Goal: Information Seeking & Learning: Learn about a topic

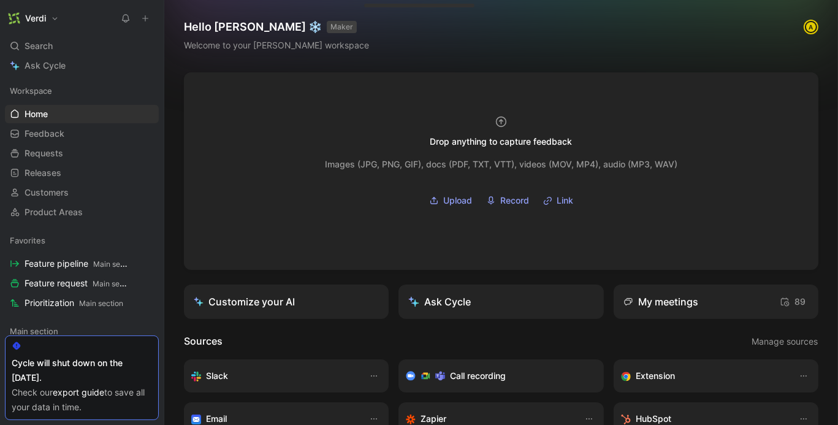
click at [31, 354] on div "Cycle will shut down on the 31 of October. Check our export guide to save all y…" at bounding box center [82, 377] width 154 height 85
click at [97, 394] on link "export guide" at bounding box center [78, 392] width 51 height 10
drag, startPoint x: 53, startPoint y: 379, endPoint x: 12, endPoint y: 365, distance: 42.8
click at [12, 365] on div "Cycle will shut down on the [DATE]." at bounding box center [82, 370] width 140 height 29
copy div "Cycle will shut down on the [DATE]."
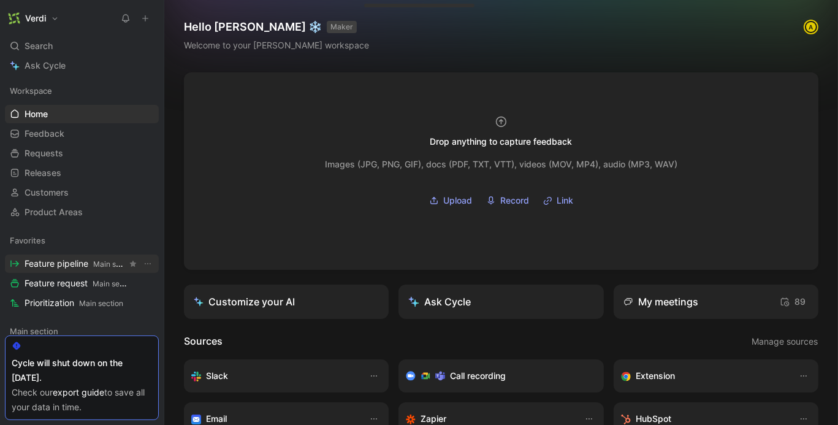
click at [93, 267] on span "Feature pipeline Main section" at bounding box center [76, 263] width 102 height 13
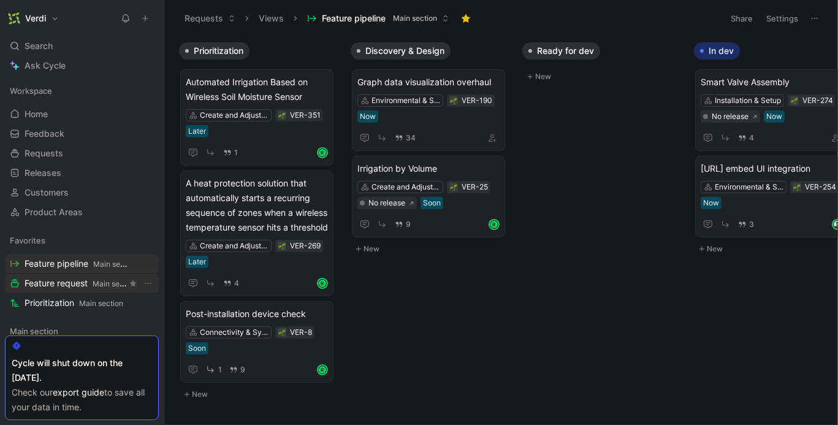
click at [82, 285] on span "Feature request Main section" at bounding box center [76, 283] width 102 height 13
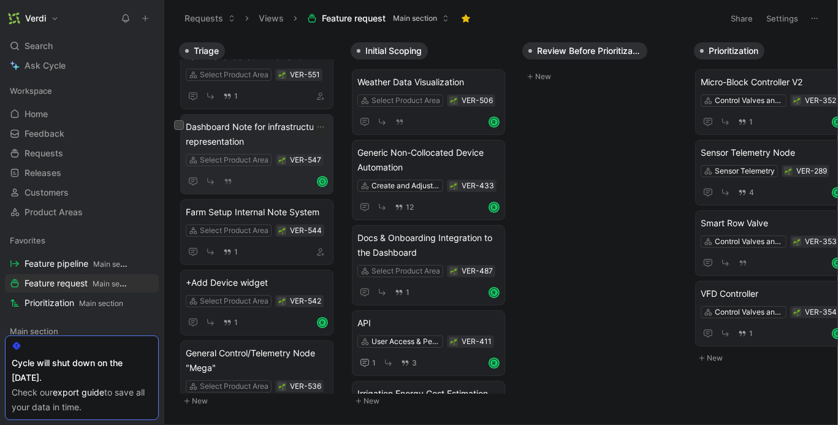
scroll to position [31, 0]
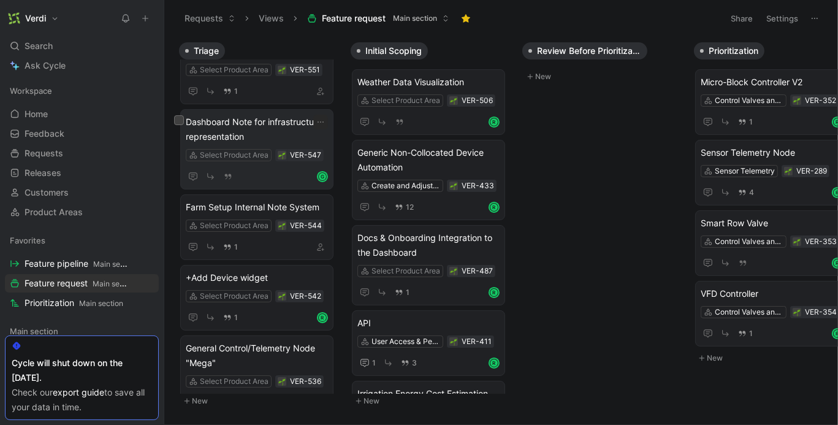
click at [272, 129] on span "Dashboard Note for infrastructure representation" at bounding box center [257, 129] width 142 height 29
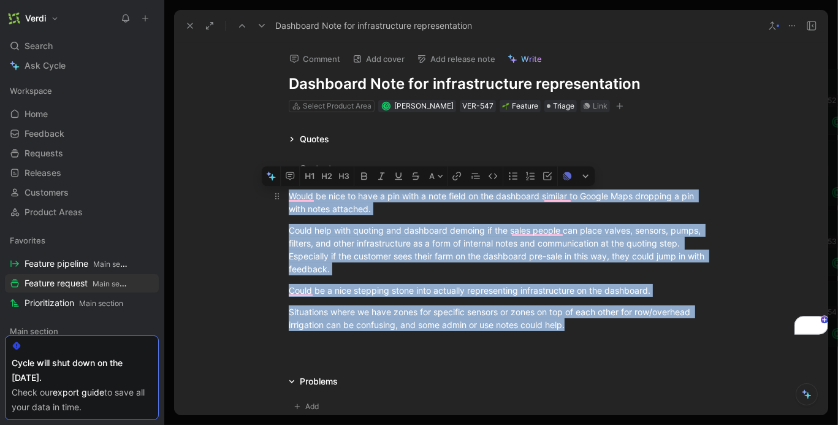
drag, startPoint x: 574, startPoint y: 327, endPoint x: 290, endPoint y: 185, distance: 317.8
click at [290, 185] on div "Would be nice to have a pin with a note field on the dashboard similar to Googl…" at bounding box center [501, 260] width 654 height 169
copy div "Would be nice to have a pin with a note field on the dashboard similar to Googl…"
click at [315, 234] on div "Could help with quoting and dashboard demoing if the sales people can place val…" at bounding box center [501, 249] width 424 height 51
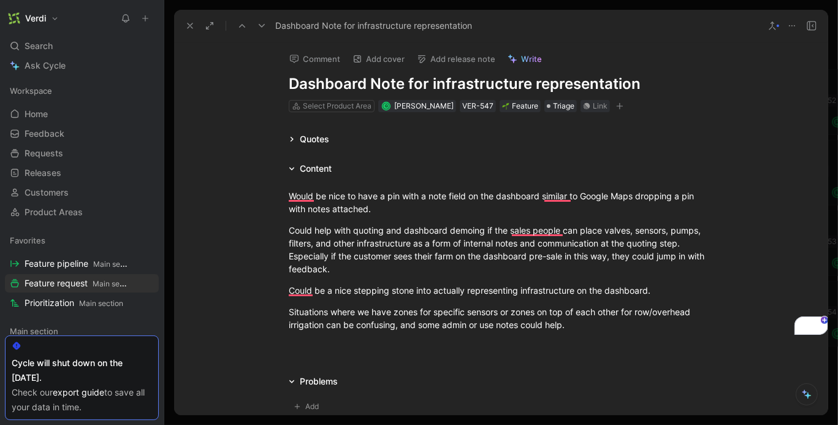
click at [294, 135] on div "Quotes" at bounding box center [309, 139] width 50 height 15
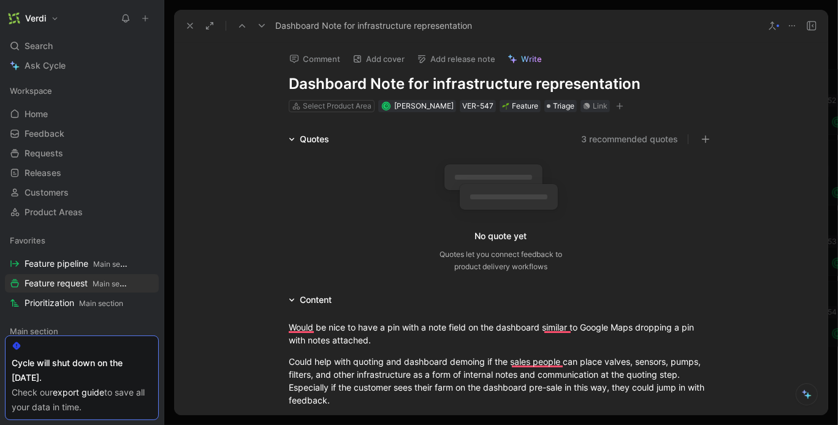
click at [294, 135] on div "Quotes" at bounding box center [309, 139] width 50 height 15
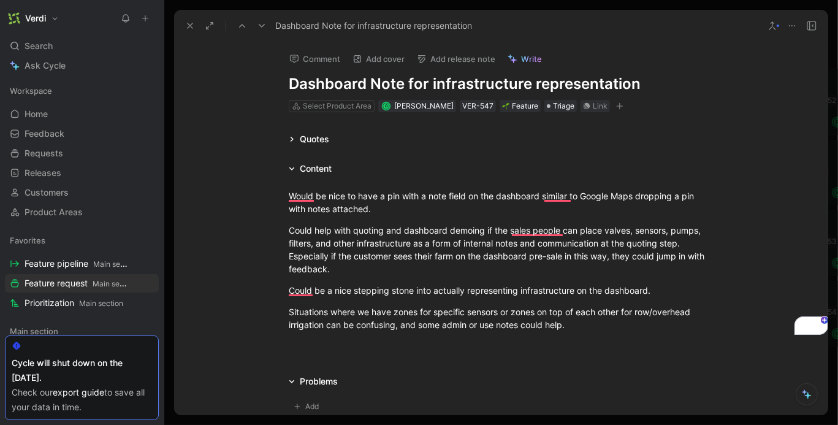
click at [188, 26] on icon at bounding box center [190, 26] width 10 height 10
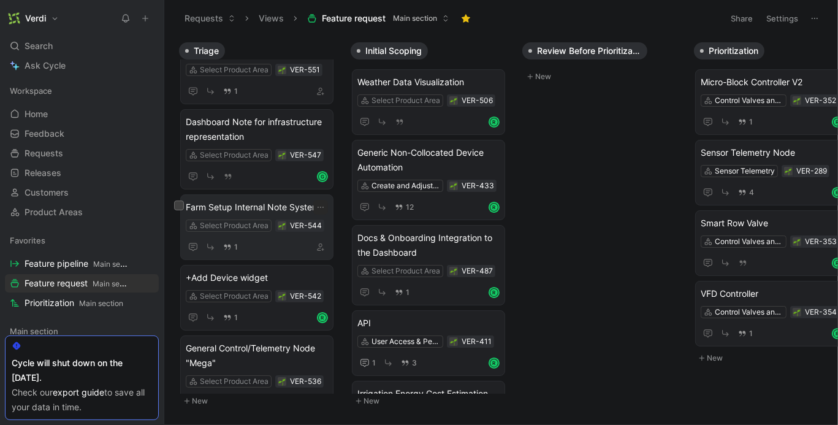
click at [249, 206] on span "Farm Setup Internal Note System" at bounding box center [257, 207] width 142 height 15
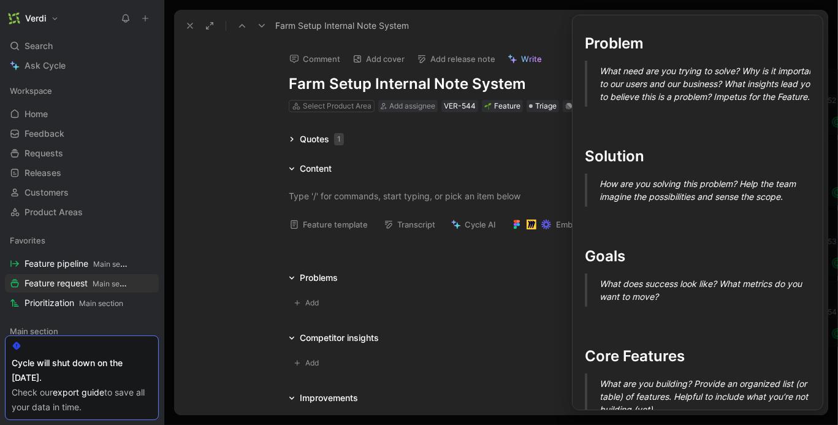
click at [312, 224] on button "Feature template" at bounding box center [329, 224] width 90 height 17
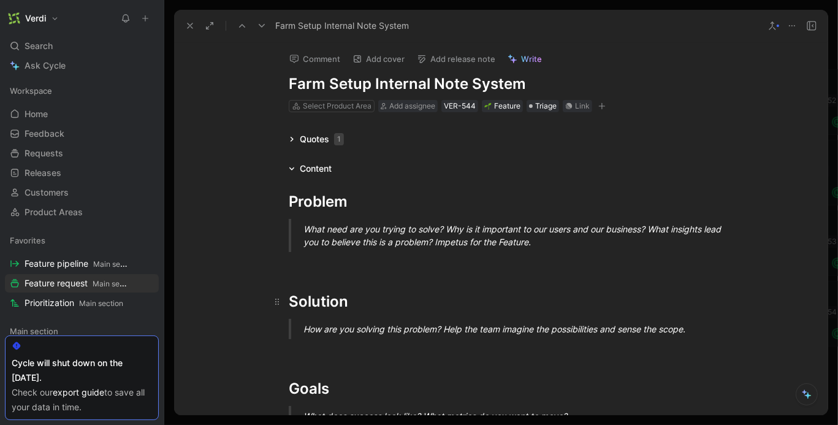
click at [313, 278] on h1 "Solution" at bounding box center [500, 296] width 471 height 43
click at [314, 265] on div "To enrich screen reader interactions, please activate Accessibility in Grammarl…" at bounding box center [501, 263] width 424 height 13
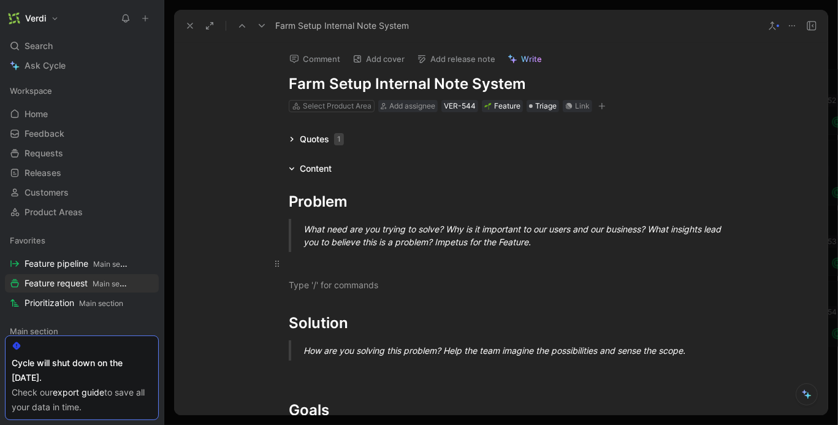
scroll to position [6, 0]
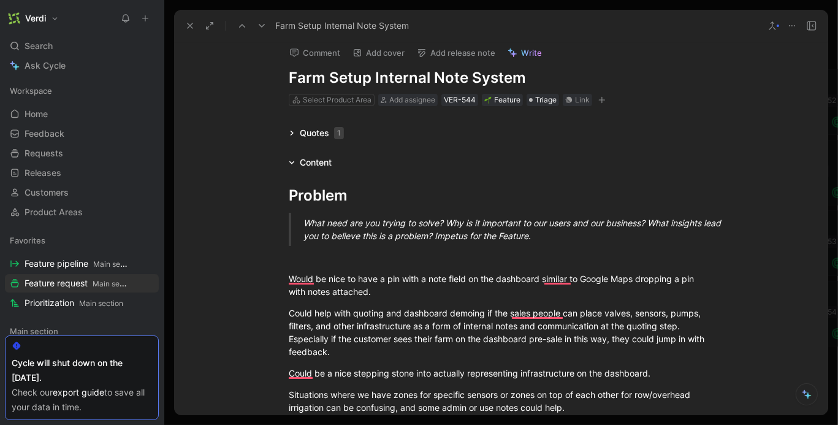
click at [186, 22] on icon at bounding box center [190, 26] width 10 height 10
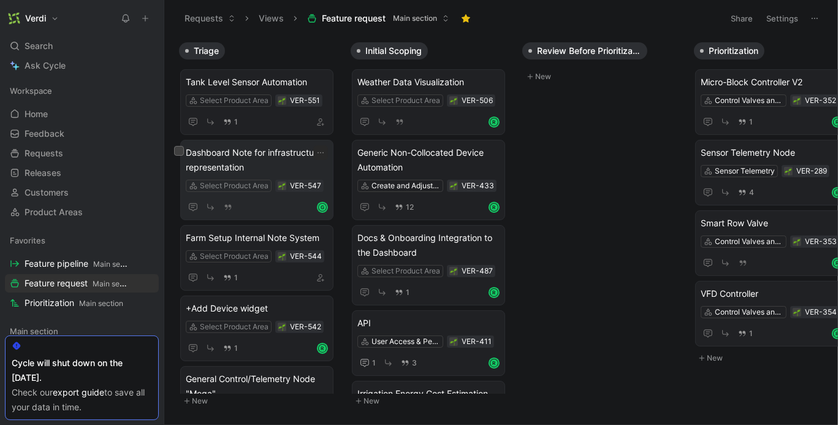
click at [231, 157] on span "Dashboard Note for infrastructure representation" at bounding box center [257, 159] width 142 height 29
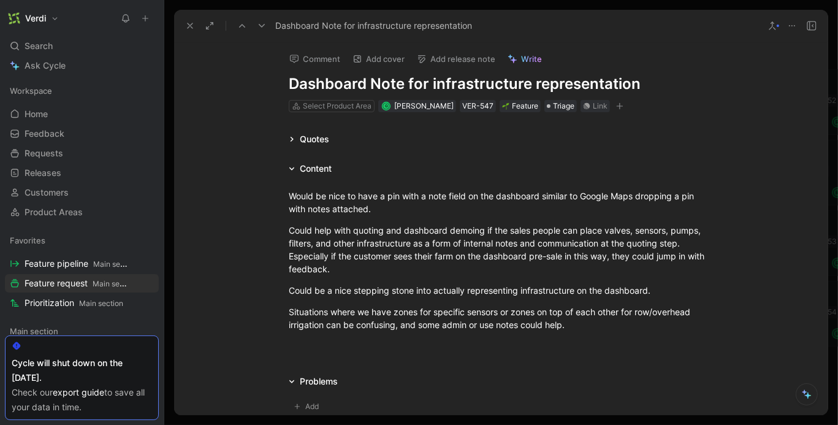
click at [341, 82] on h1 "Dashboard Note for infrastructure representation" at bounding box center [501, 84] width 424 height 20
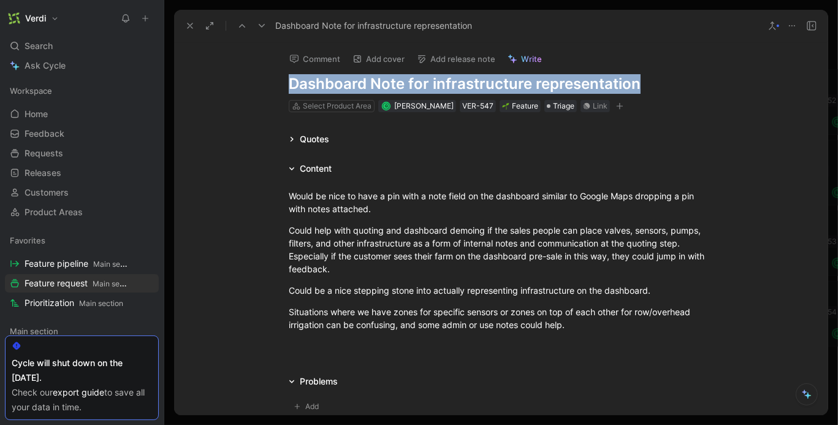
click at [341, 82] on h1 "Dashboard Note for infrastructure representation" at bounding box center [501, 84] width 424 height 20
copy h1 "Dashboard Note for infrastructure representation"
click at [796, 26] on icon at bounding box center [792, 26] width 10 height 10
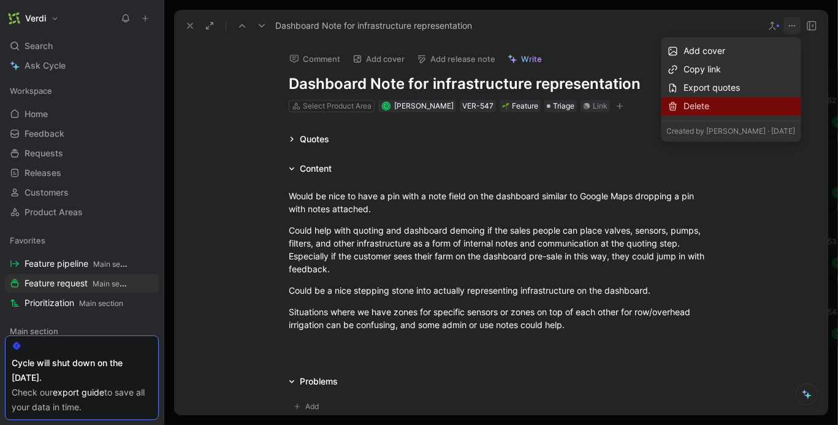
click at [753, 104] on div "Delete" at bounding box center [740, 106] width 112 height 15
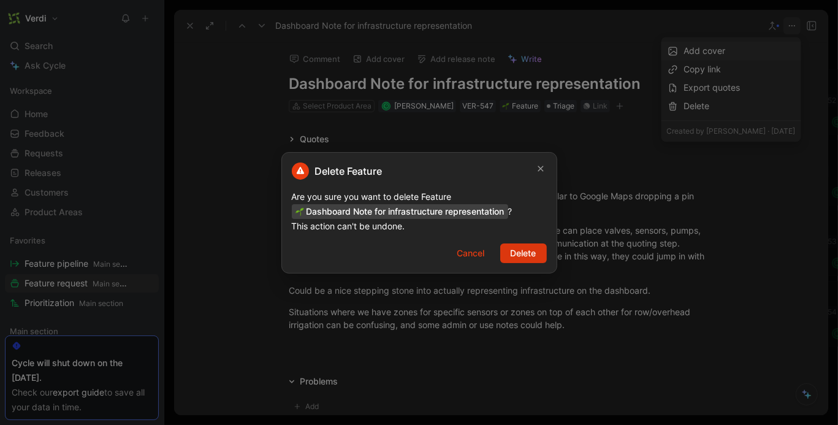
click at [520, 249] on span "Delete" at bounding box center [524, 253] width 26 height 15
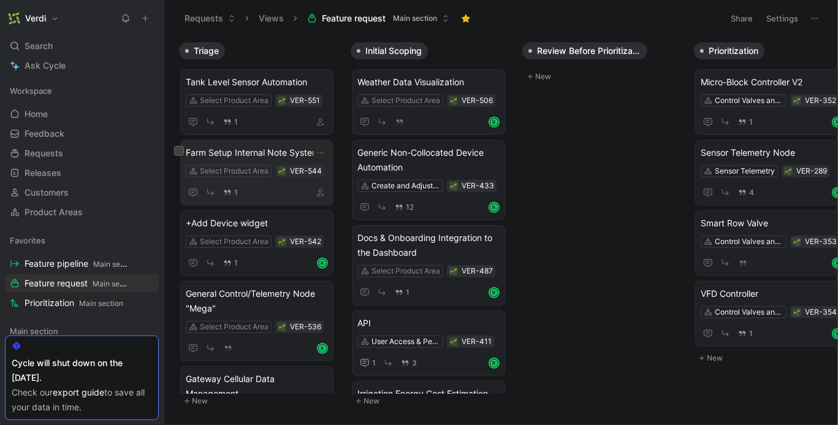
click at [261, 150] on span "Farm Setup Internal Note System" at bounding box center [257, 152] width 142 height 15
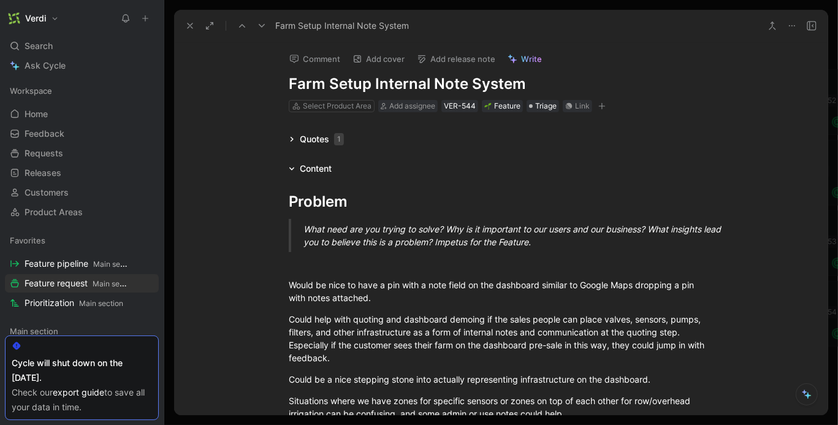
click at [329, 85] on h1 "Farm Setup Internal Note System" at bounding box center [501, 84] width 424 height 20
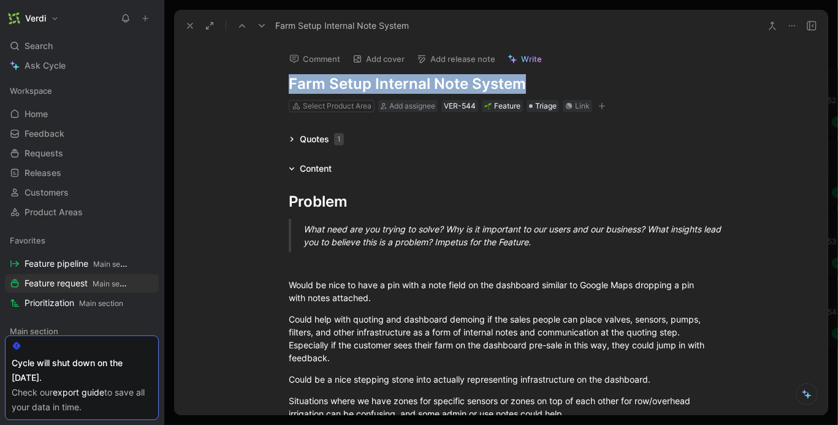
click at [329, 85] on h1 "Farm Setup Internal Note System" at bounding box center [501, 84] width 424 height 20
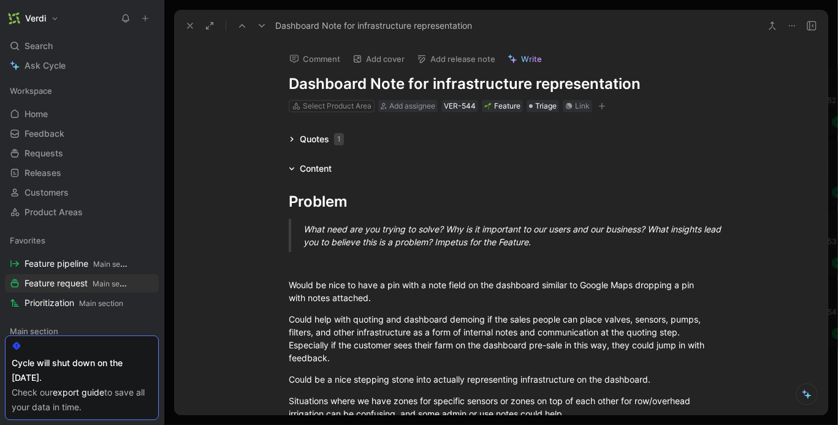
click at [439, 85] on h1 "Dashboard Note for infrastructure representation" at bounding box center [501, 84] width 424 height 20
click at [403, 83] on h1 "Dashboard Note for infrastructure representation" at bounding box center [501, 84] width 424 height 20
click at [444, 84] on h1 "Dashboard Notes for infrastructure representation" at bounding box center [501, 84] width 424 height 20
click at [544, 85] on h1 "Dashboard Notes for Infrastructure representation" at bounding box center [501, 84] width 424 height 20
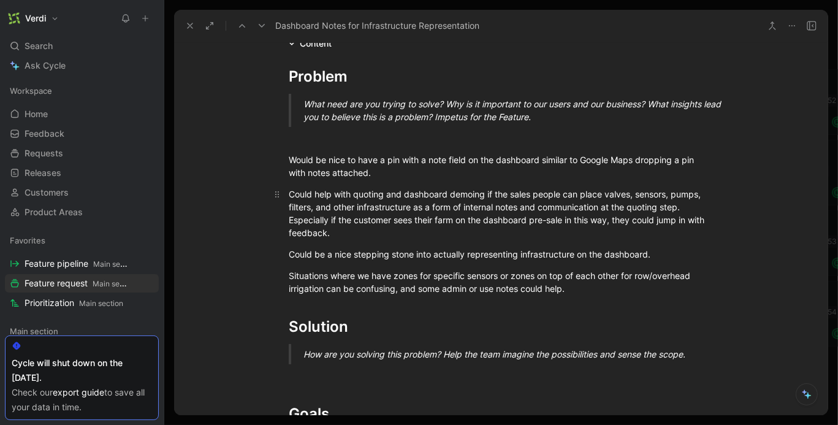
scroll to position [124, 0]
drag, startPoint x: 437, startPoint y: 162, endPoint x: 497, endPoint y: 162, distance: 60.7
click at [497, 162] on div "Would be nice to have a pin with a note field on the dashboard similar to Googl…" at bounding box center [501, 167] width 424 height 26
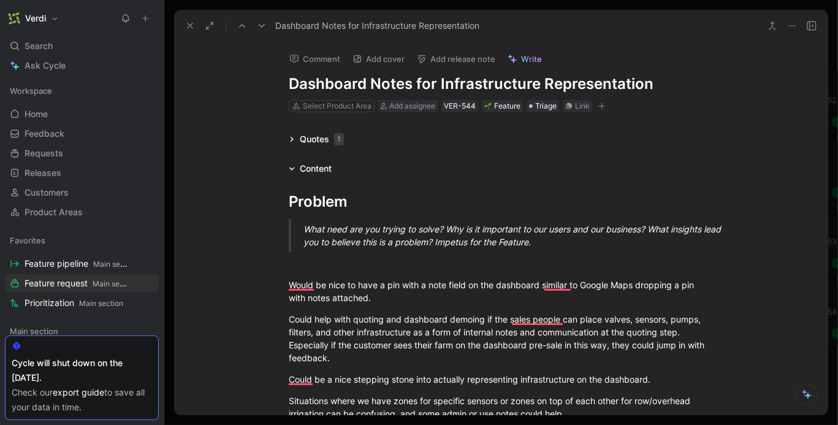
click at [297, 134] on div "Quotes 1" at bounding box center [316, 139] width 65 height 15
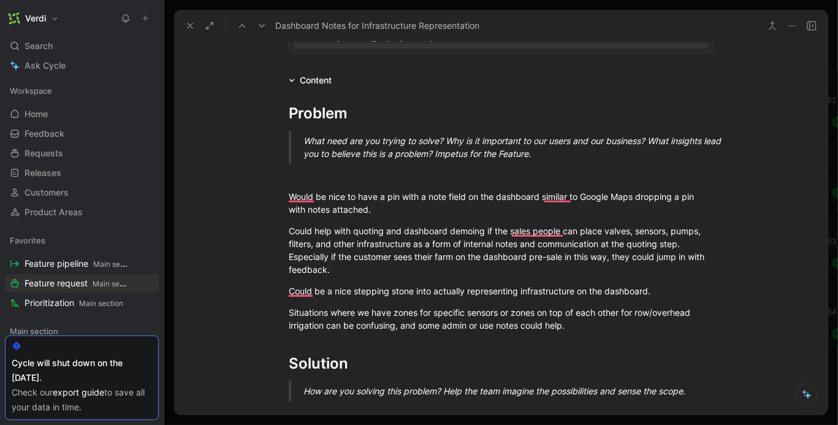
scroll to position [207, 0]
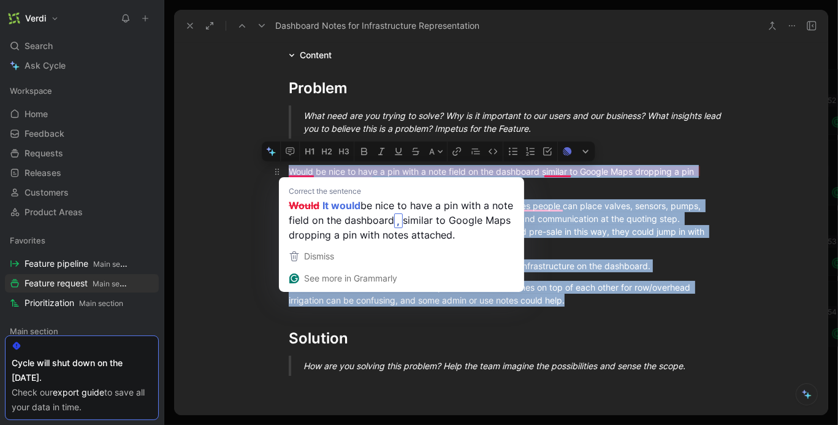
drag, startPoint x: 579, startPoint y: 303, endPoint x: 291, endPoint y: 170, distance: 317.7
copy div "Would be nice to have a pin with a note field on the dashboard similar to Googl…"
click at [544, 277] on p "Situations where we have zones for specific sensors or zones on top of each oth…" at bounding box center [500, 293] width 471 height 33
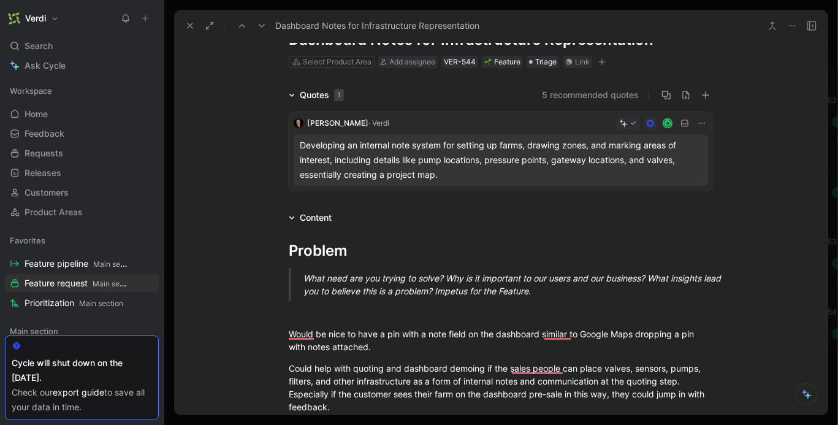
scroll to position [0, 0]
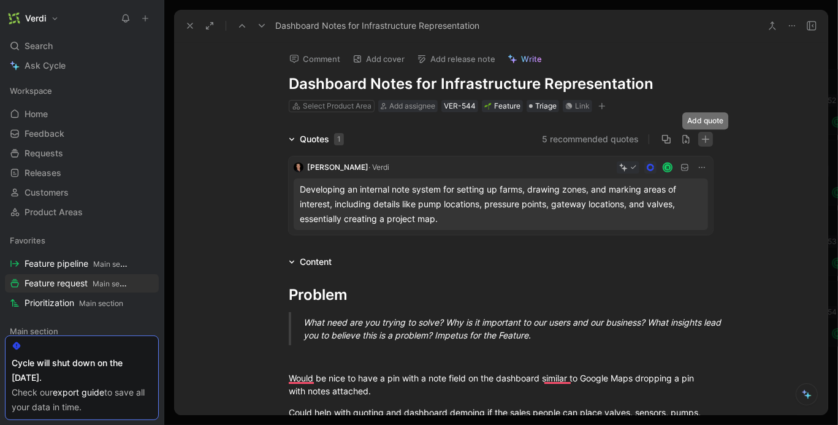
click at [708, 140] on icon "button" at bounding box center [705, 139] width 9 height 9
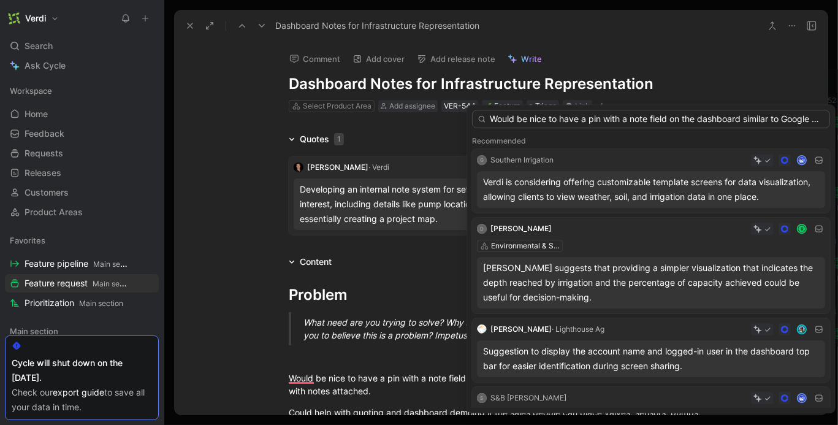
scroll to position [0, 2509]
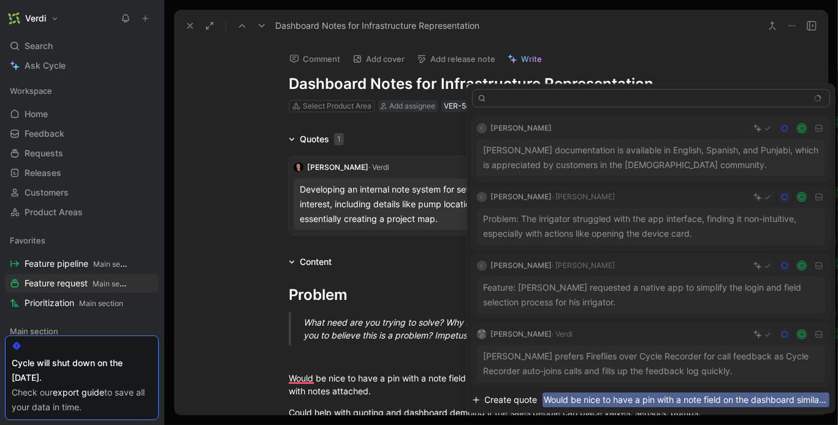
type input "Would be nice to have a pin with a note field on the dashboard similar to Googl…"
click at [555, 398] on span "Would be nice to have a pin with a note field on the dashboard similar to Googl…" at bounding box center [686, 399] width 287 height 15
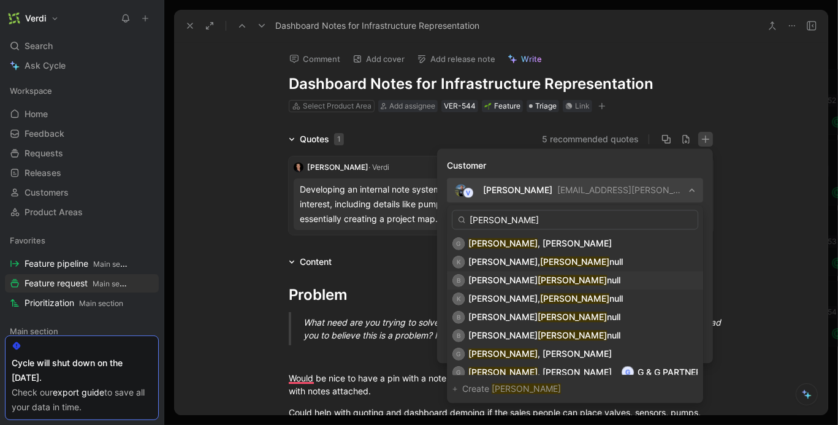
scroll to position [190, 0]
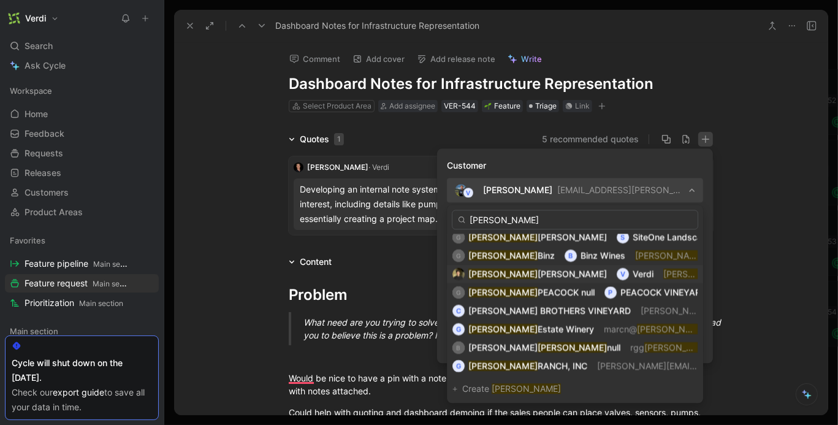
type input "gordon"
click at [633, 275] on span "Verdi" at bounding box center [643, 274] width 21 height 10
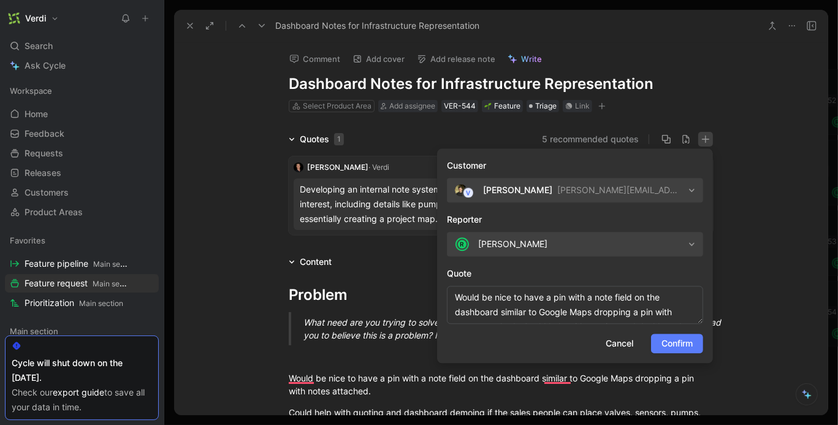
click at [692, 351] on button "Confirm" at bounding box center [677, 344] width 52 height 20
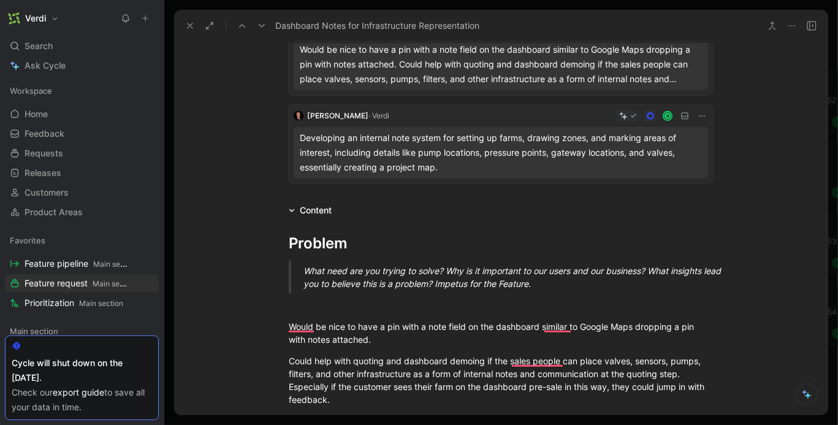
scroll to position [265, 0]
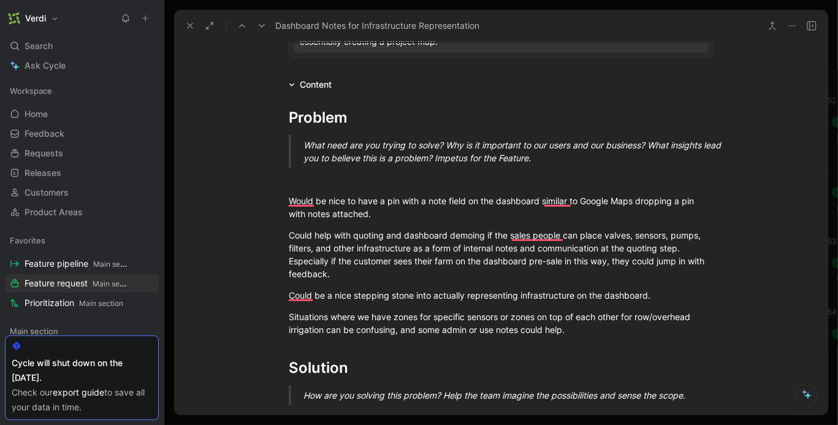
click at [187, 26] on icon at bounding box center [190, 26] width 10 height 10
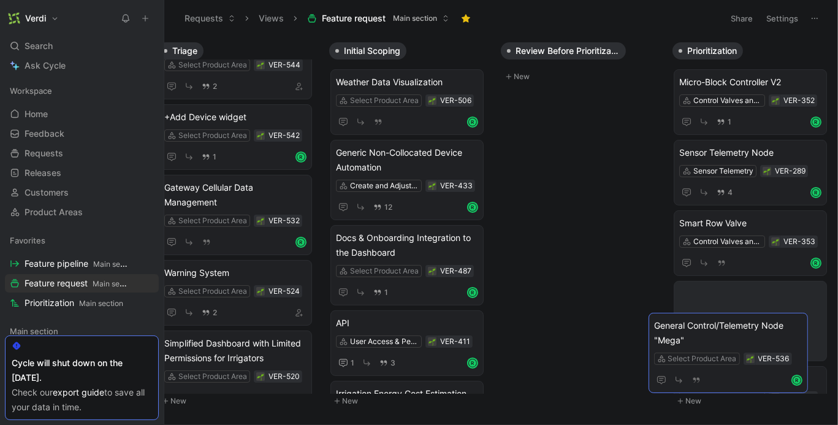
scroll to position [0, 32]
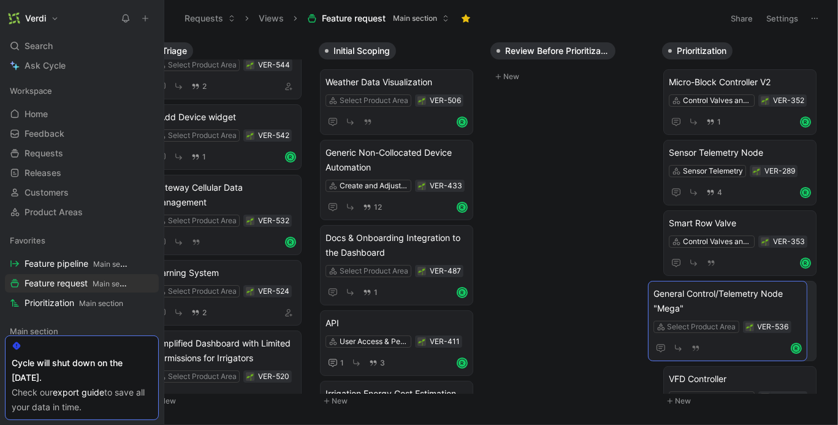
drag, startPoint x: 252, startPoint y: 202, endPoint x: 720, endPoint y: 310, distance: 479.9
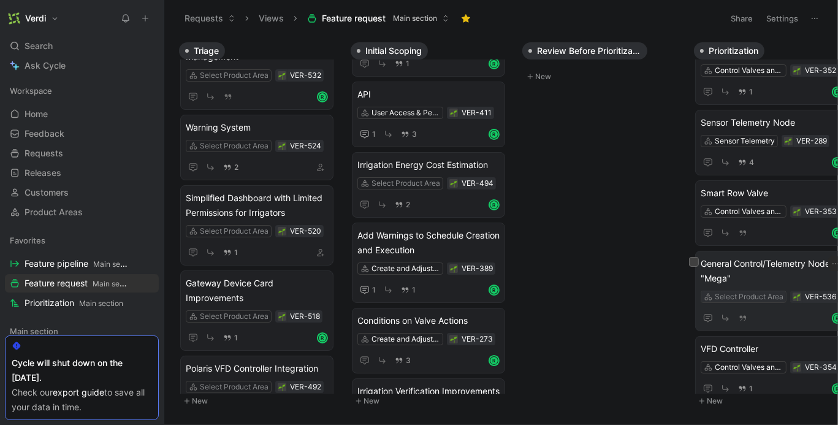
scroll to position [40, 0]
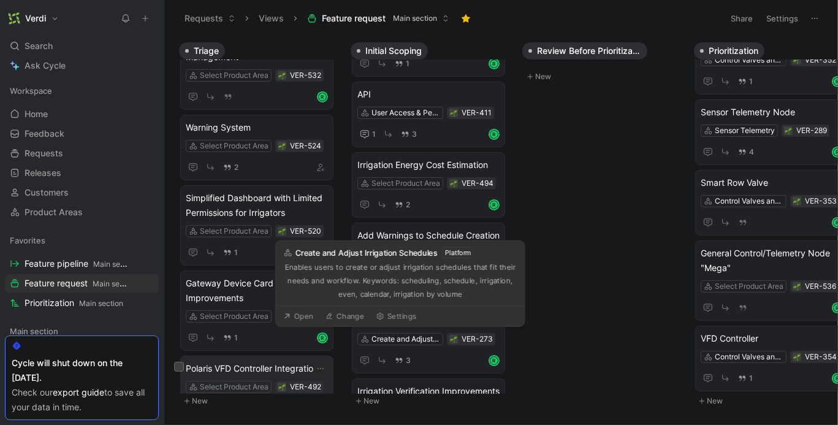
click at [276, 361] on span "Polaris VFD Controller Integration" at bounding box center [257, 368] width 142 height 15
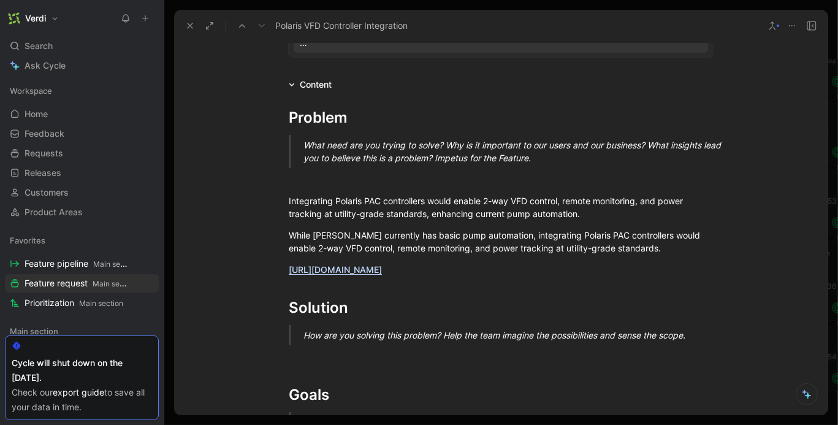
scroll to position [111, 0]
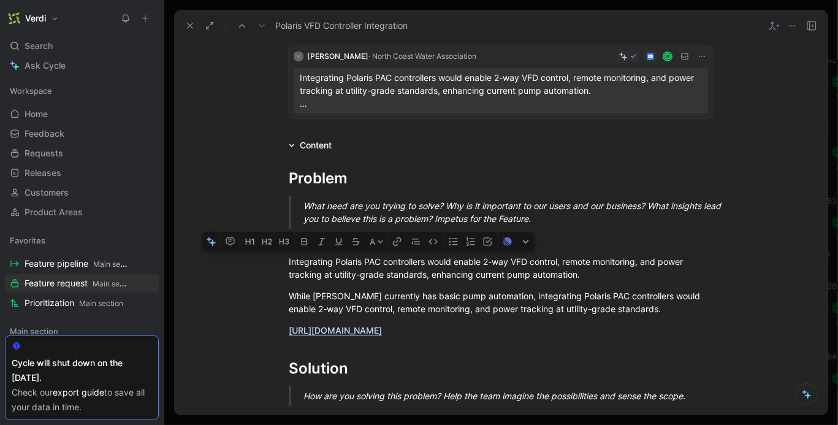
drag, startPoint x: 467, startPoint y: 336, endPoint x: 262, endPoint y: 255, distance: 219.6
copy div "Integrating Polaris PAC controllers would enable 2-way VFD control, remote moni…"
click at [372, 325] on link "https://polarisenergyservices.com/pac" at bounding box center [335, 330] width 93 height 10
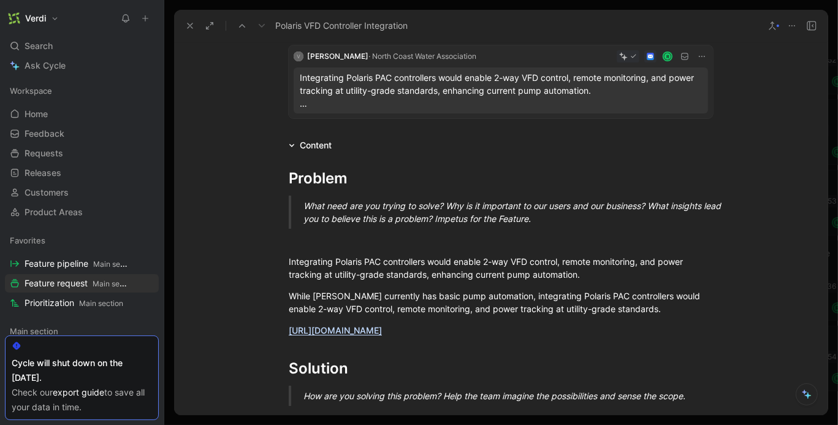
scroll to position [0, 0]
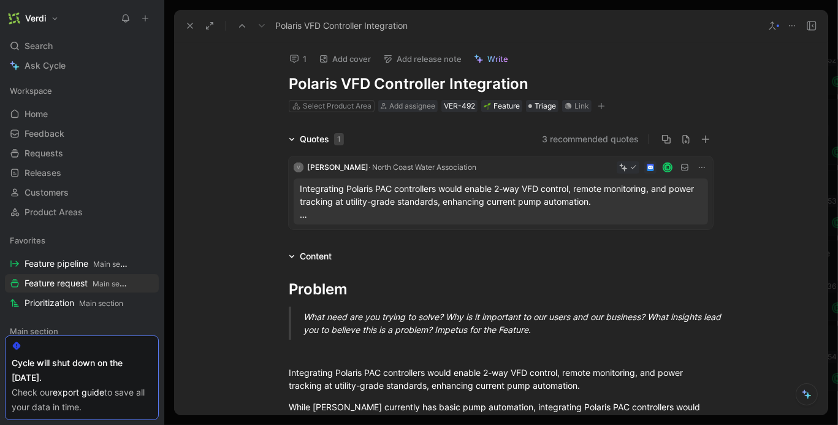
drag, startPoint x: 444, startPoint y: 84, endPoint x: 341, endPoint y: 85, distance: 103.0
click at [341, 85] on h1 "Polaris VFD Controller Integration" at bounding box center [501, 84] width 424 height 20
click at [184, 23] on button at bounding box center [189, 25] width 17 height 17
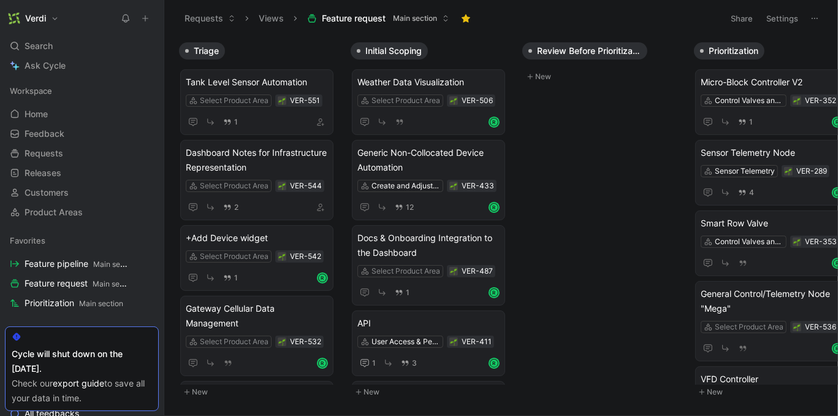
click at [162, 21] on icon at bounding box center [163, 18] width 10 height 10
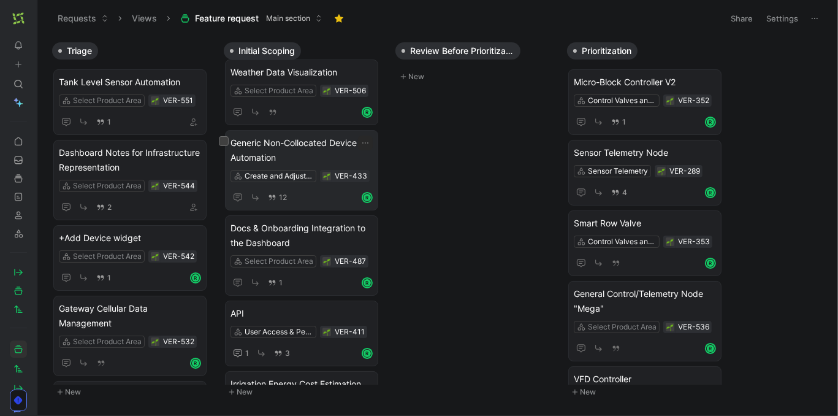
scroll to position [12, 0]
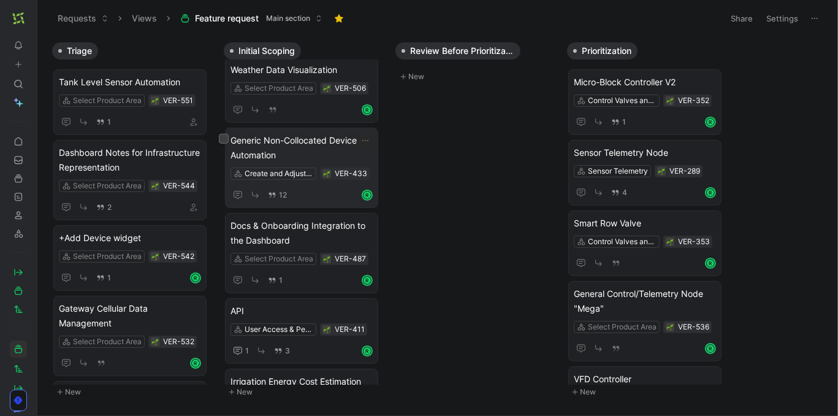
click at [279, 138] on span "Generic Non-Collocated Device Automation" at bounding box center [302, 147] width 142 height 29
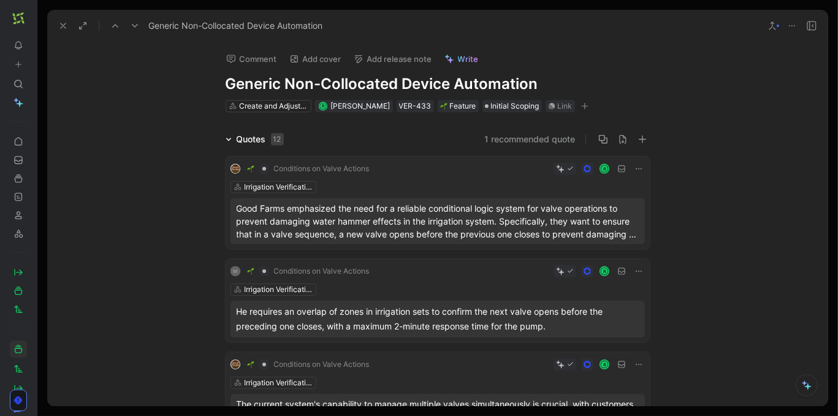
click at [226, 139] on icon at bounding box center [229, 139] width 6 height 6
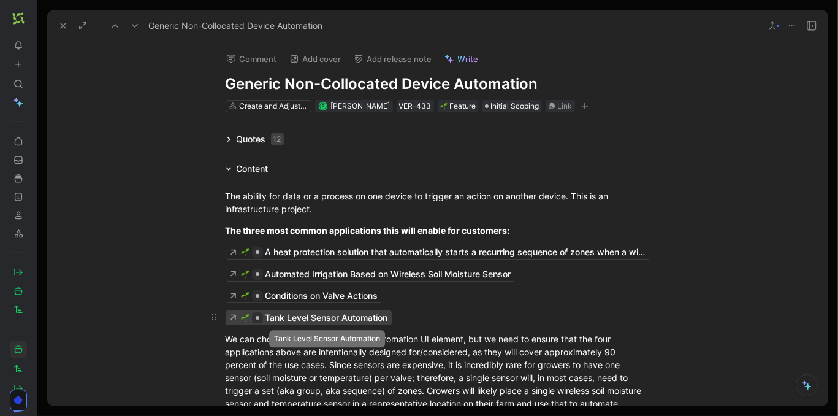
click at [355, 321] on div "Tank Level Sensor Automation" at bounding box center [326, 317] width 123 height 15
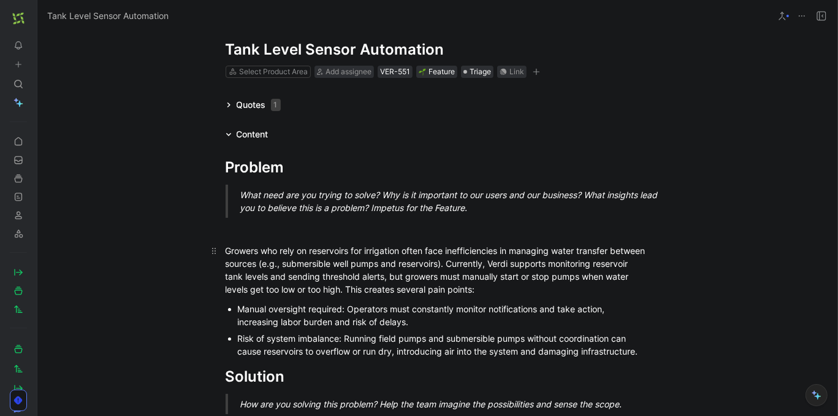
scroll to position [24, 0]
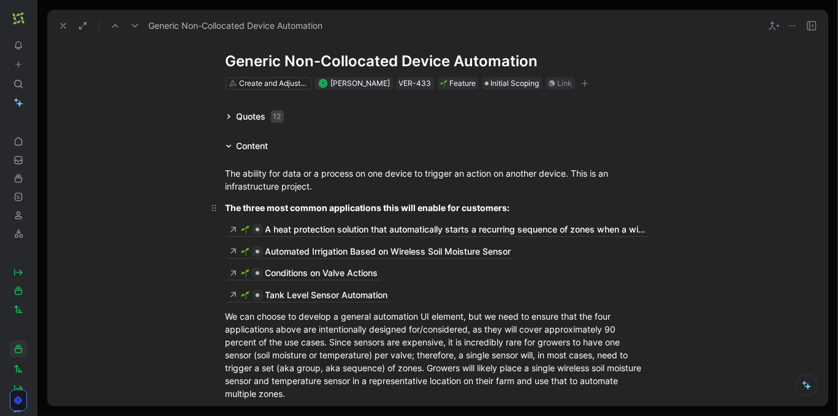
scroll to position [22, 0]
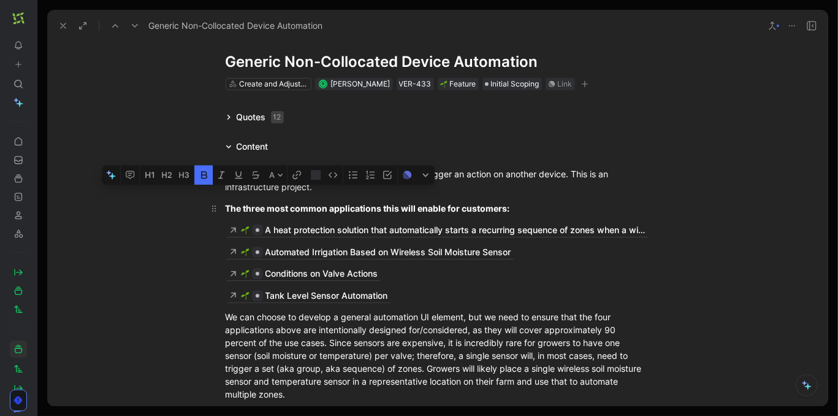
drag, startPoint x: 261, startPoint y: 210, endPoint x: 302, endPoint y: 208, distance: 40.5
click at [302, 208] on strong "The three most common applications this will enable for customers:" at bounding box center [368, 208] width 284 height 10
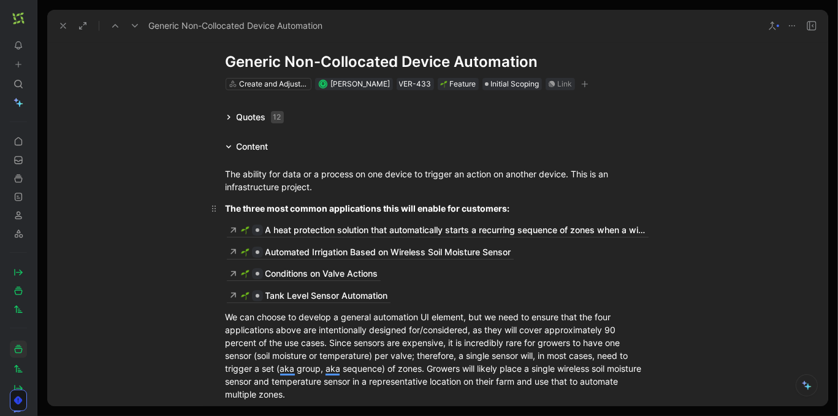
click at [245, 202] on div "The three most common applications this will enable for customers:" at bounding box center [438, 208] width 424 height 13
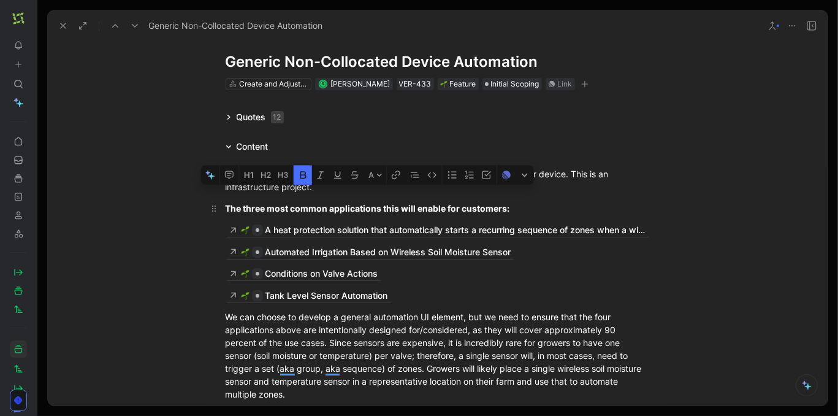
click at [248, 205] on strong "The three most common applications this will enable for customers:" at bounding box center [368, 208] width 284 height 10
click at [253, 208] on strong "The three most common applications this will enable for customers:" at bounding box center [368, 208] width 284 height 10
drag, startPoint x: 267, startPoint y: 208, endPoint x: 244, endPoint y: 208, distance: 22.7
click at [244, 208] on strong "The three most common applications this will enable for customers:" at bounding box center [368, 208] width 284 height 10
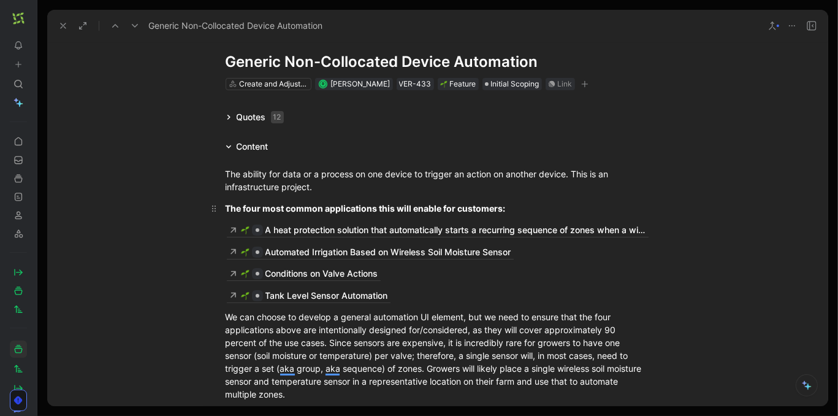
click at [279, 212] on strong "The four most common applications this will enable for customers:" at bounding box center [366, 208] width 280 height 10
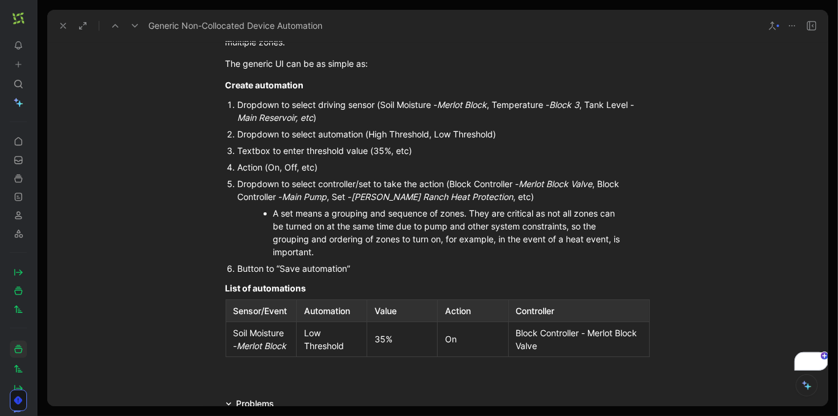
scroll to position [375, 0]
click at [354, 109] on div "Dropdown to select driving sensor (Soil Moisture - Merlot Block , Temperature -…" at bounding box center [444, 110] width 412 height 26
click at [348, 135] on div "Dropdown to select automation (High Threshold, Low Threshold)" at bounding box center [444, 133] width 412 height 13
click at [341, 148] on div "Textbox to enter threshold value (35%, etc)" at bounding box center [444, 149] width 412 height 13
click at [293, 167] on div "Action (On, Off, etc)" at bounding box center [444, 166] width 412 height 13
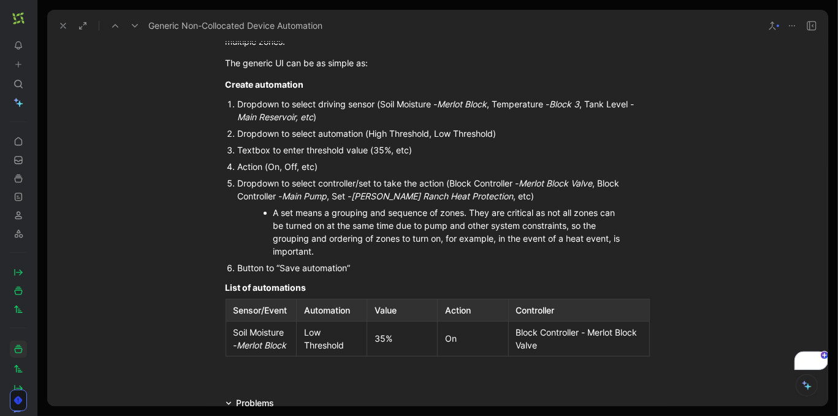
click at [344, 191] on div "Dropdown to select controller/set to take the action (Block Controller - Merlot…" at bounding box center [444, 190] width 412 height 26
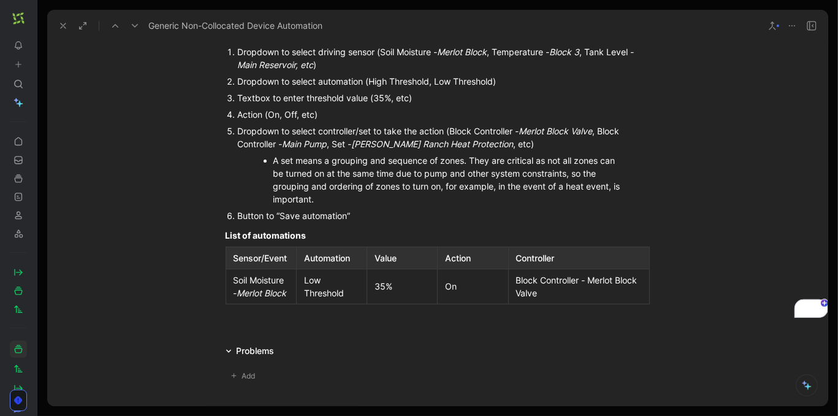
scroll to position [427, 0]
click at [264, 329] on div at bounding box center [437, 321] width 780 height 15
click at [296, 329] on div at bounding box center [437, 321] width 780 height 15
click at [398, 230] on div "List of automations" at bounding box center [438, 235] width 424 height 13
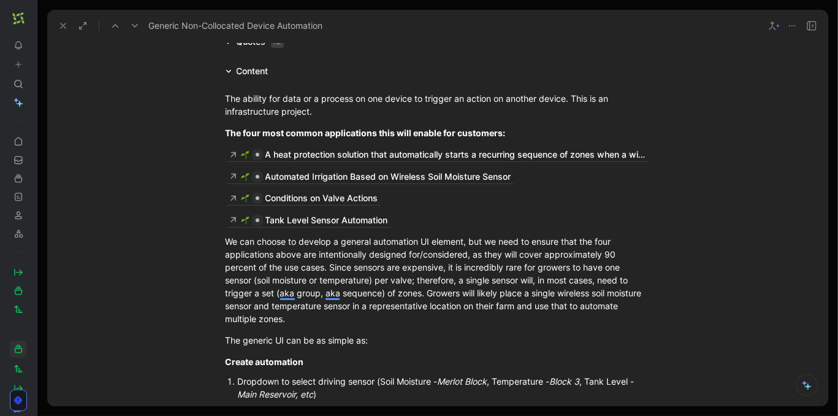
scroll to position [67, 0]
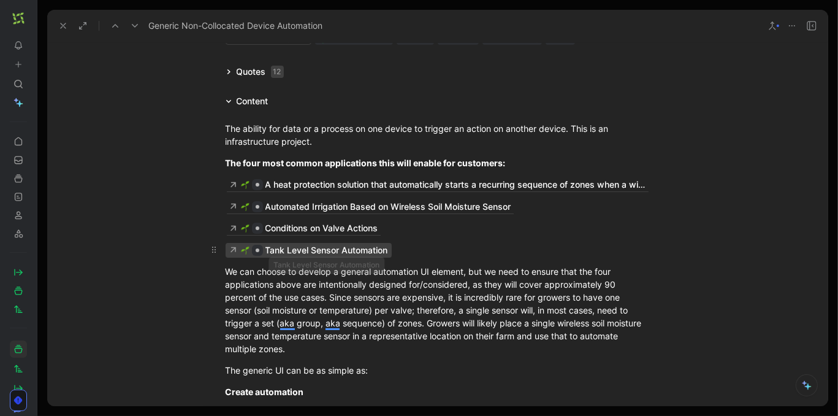
click at [341, 248] on div "Tank Level Sensor Automation" at bounding box center [326, 250] width 123 height 15
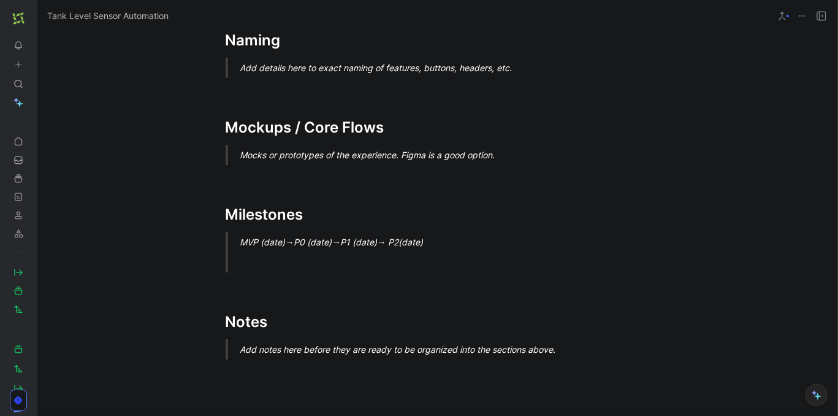
scroll to position [799, 0]
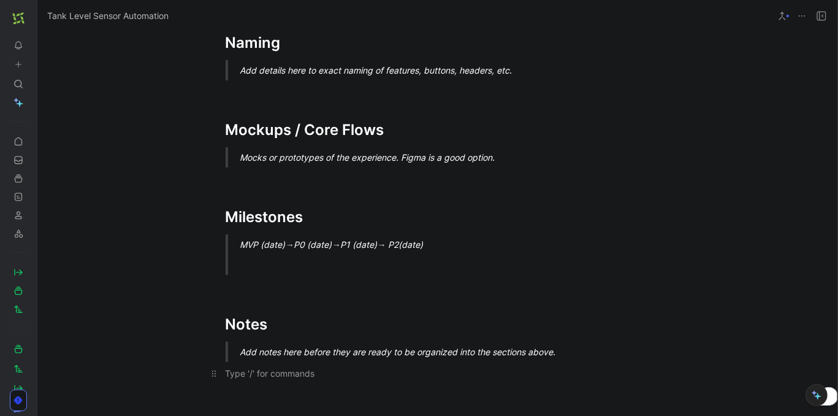
click at [243, 378] on div "To enrich screen reader interactions, please activate Accessibility in Grammarl…" at bounding box center [438, 373] width 424 height 13
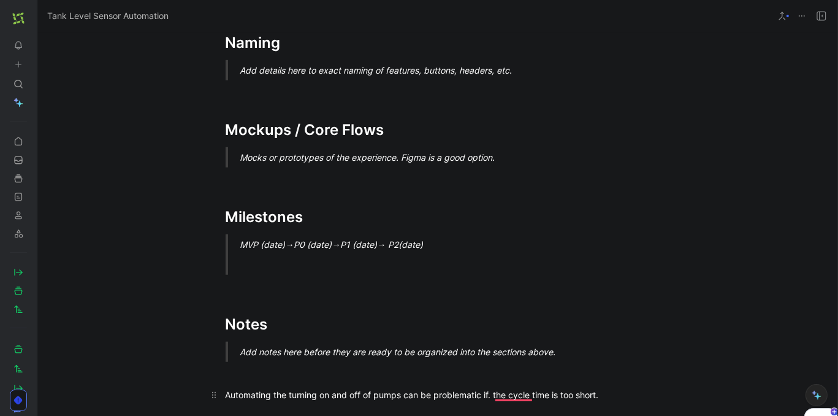
click at [492, 399] on div "Automating the turning on and off of pumps can be problematic if. the cycle tim…" at bounding box center [438, 394] width 424 height 13
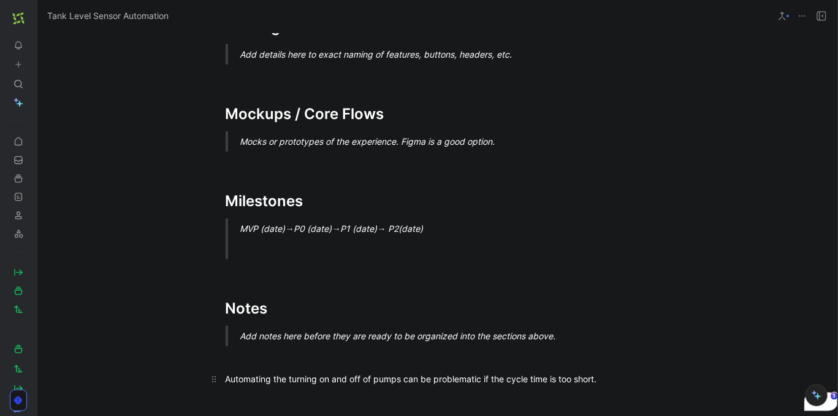
scroll to position [817, 0]
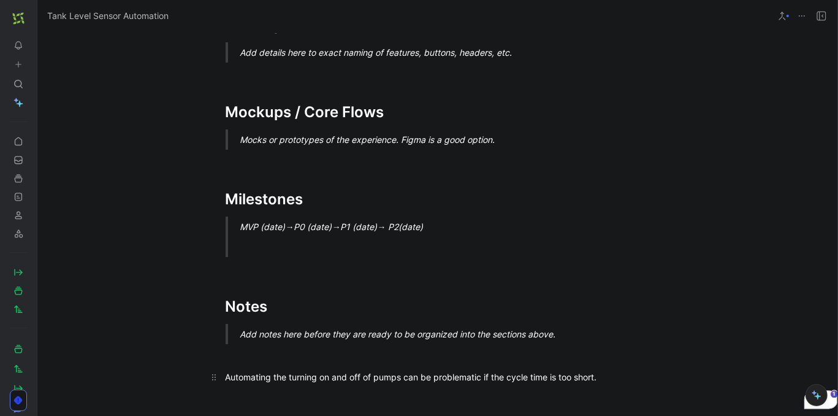
click at [229, 377] on div "Automating the turning on and off of pumps can be problematic if the cycle time…" at bounding box center [438, 376] width 424 height 13
click at [224, 377] on p "Automating the turning on and off of pumps can be problematic if the cycle time…" at bounding box center [437, 377] width 471 height 20
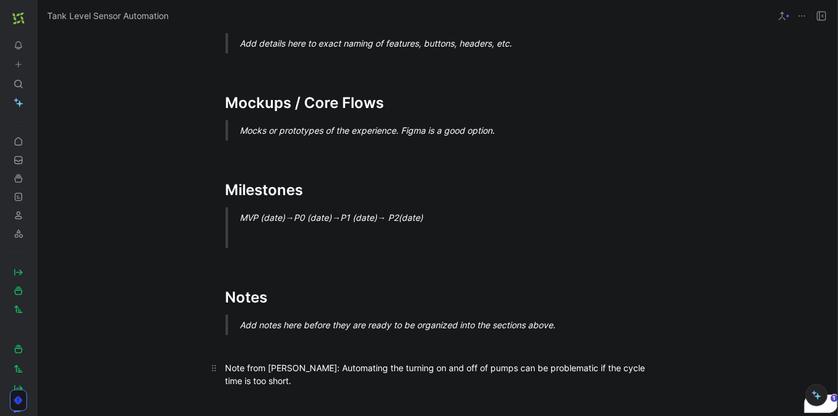
click at [324, 386] on div "Note from [PERSON_NAME]: Automating the turning on and off of pumps can be prob…" at bounding box center [438, 374] width 424 height 26
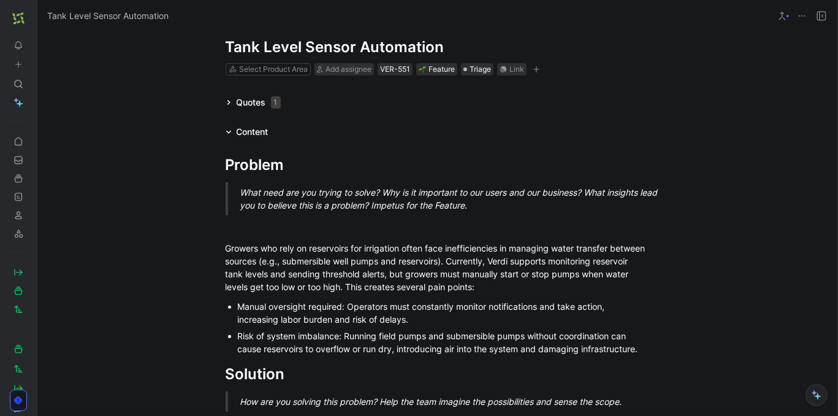
scroll to position [0, 0]
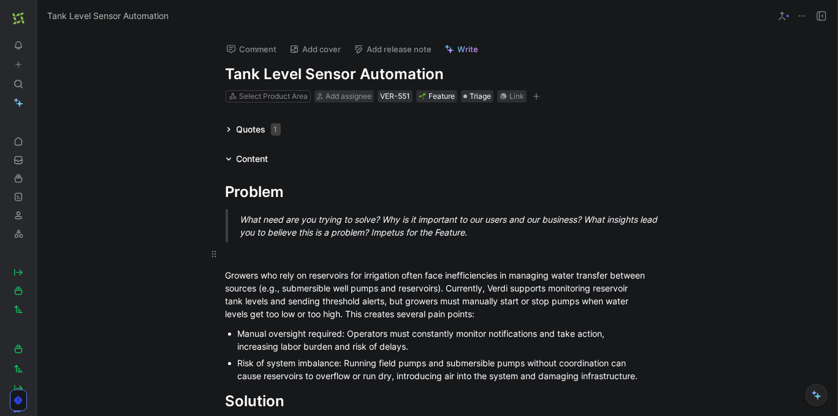
click at [286, 254] on div "To enrich screen reader interactions, please activate Accessibility in Grammarl…" at bounding box center [438, 253] width 424 height 13
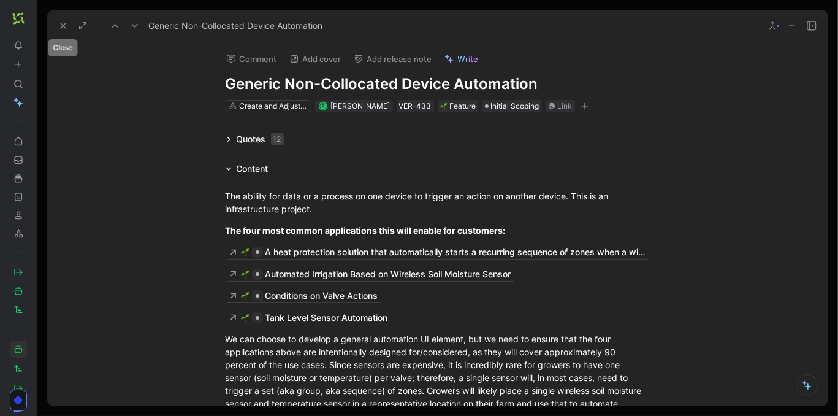
click at [59, 25] on icon at bounding box center [63, 26] width 10 height 10
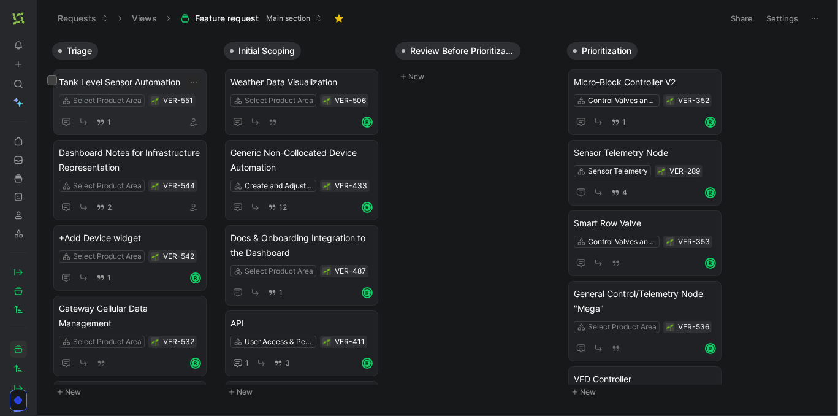
click at [169, 80] on span "Tank Level Sensor Automation" at bounding box center [130, 82] width 142 height 15
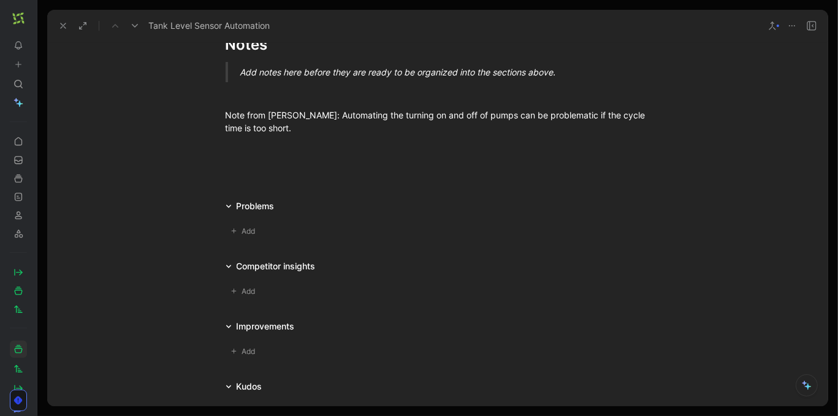
scroll to position [1073, 0]
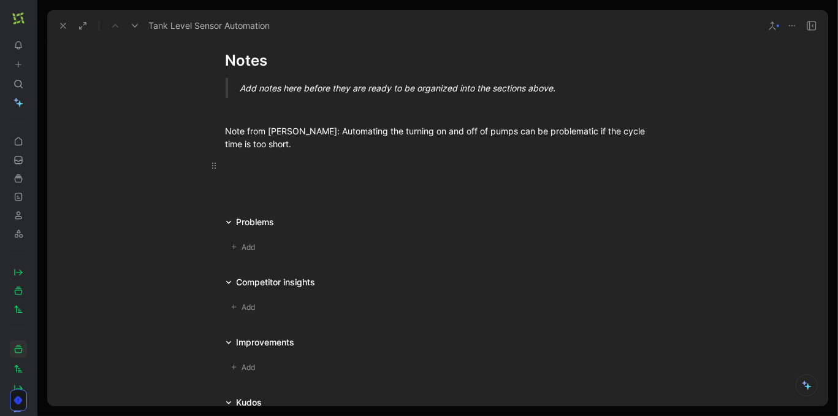
click at [272, 156] on p at bounding box center [437, 165] width 471 height 20
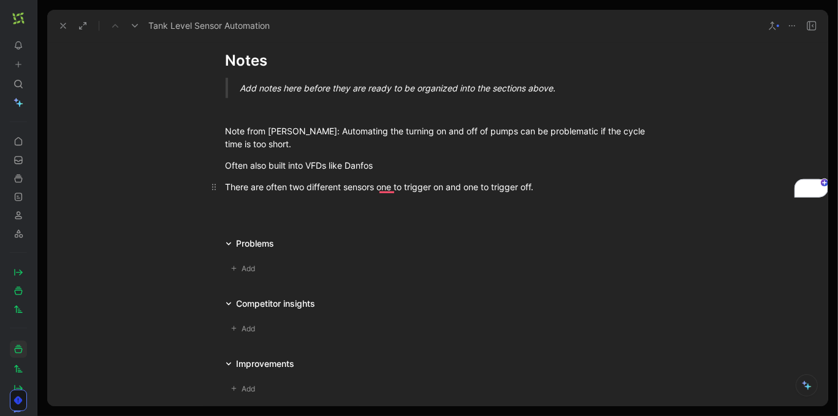
click at [345, 187] on div "There are often two different sensors one to trigger on and one to trigger off." at bounding box center [438, 186] width 424 height 13
click at [611, 190] on div "There are often two different switch trigger sensors, one to trigger on and one…" at bounding box center [438, 186] width 424 height 13
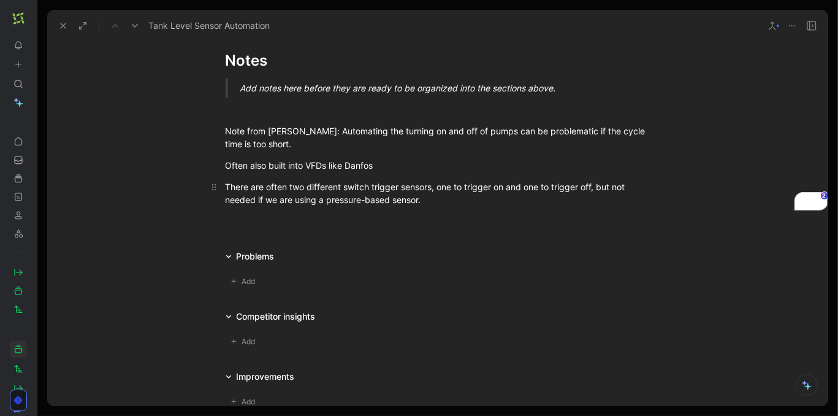
click at [456, 193] on div "There are often two different switch trigger sensors, one to trigger on and one…" at bounding box center [438, 193] width 424 height 26
click at [455, 199] on div "There are often two different switch trigger sensors, one to trigger on and one…" at bounding box center [438, 193] width 424 height 26
drag, startPoint x: 311, startPoint y: 200, endPoint x: 338, endPoint y: 200, distance: 27.0
click at [338, 200] on div "There are often two different switch trigger sensors, one to trigger on and one…" at bounding box center [438, 193] width 424 height 26
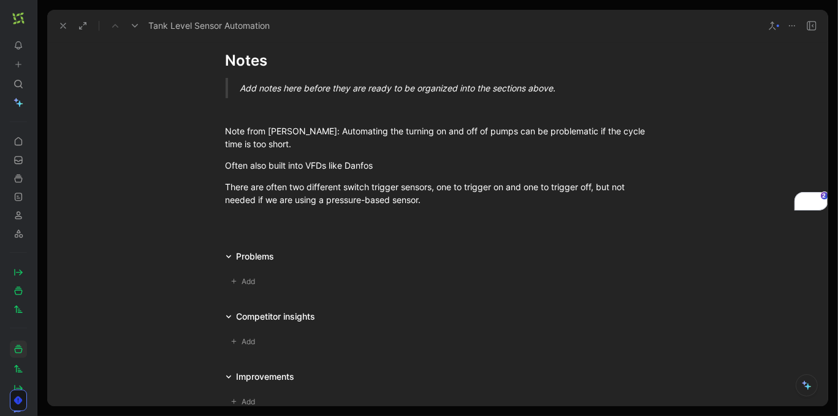
click at [272, 226] on div at bounding box center [437, 226] width 780 height 15
click at [61, 29] on icon at bounding box center [63, 26] width 10 height 10
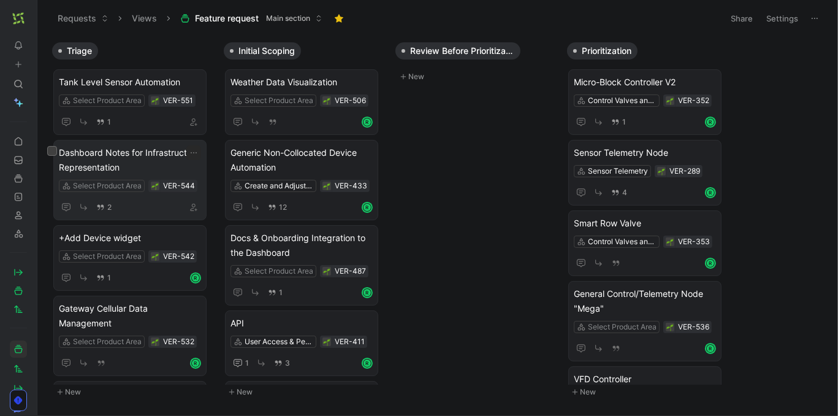
click at [176, 163] on span "Dashboard Notes for Infrastructure Representation" at bounding box center [130, 159] width 142 height 29
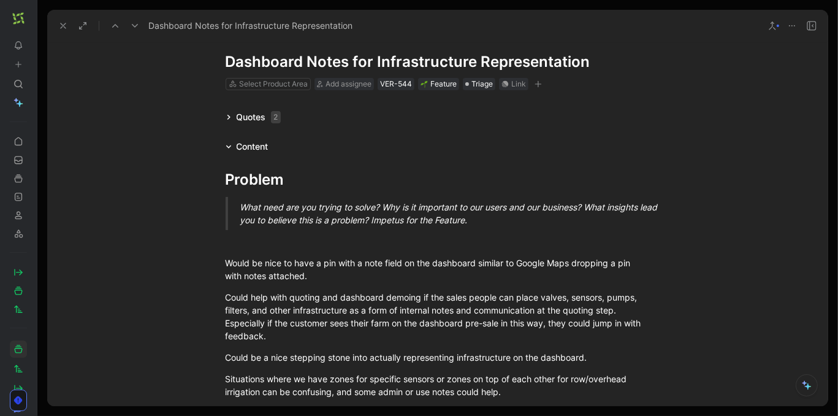
scroll to position [25, 0]
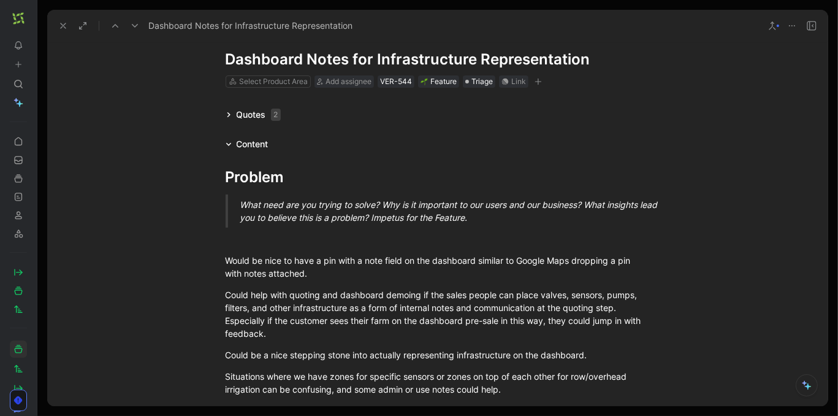
click at [228, 113] on icon at bounding box center [228, 114] width 3 height 5
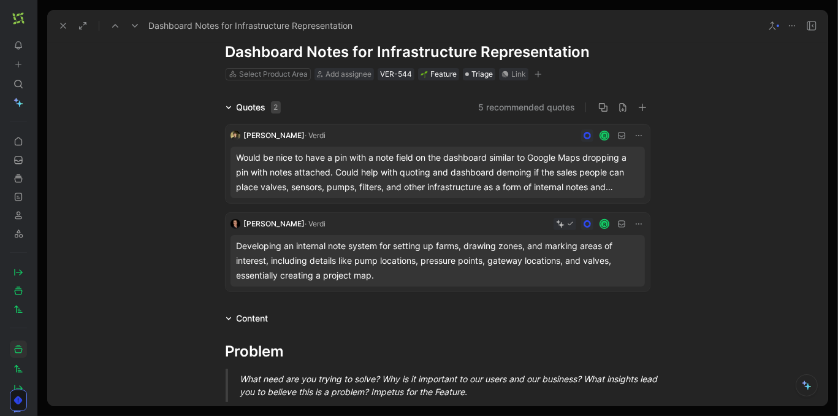
scroll to position [34, 0]
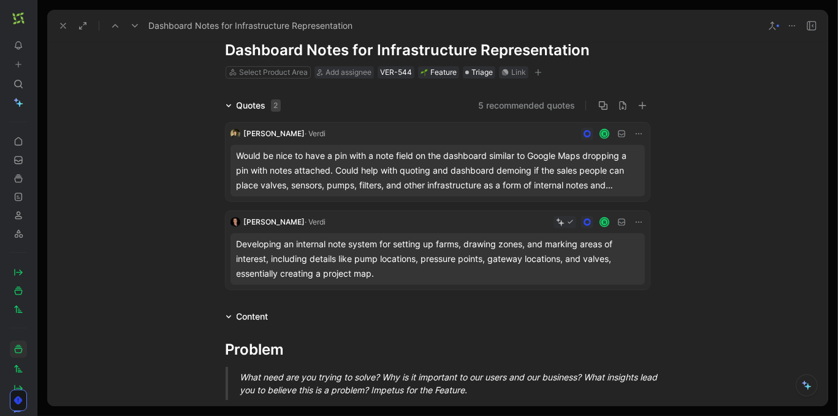
click at [224, 105] on div "Quotes 2" at bounding box center [253, 105] width 65 height 15
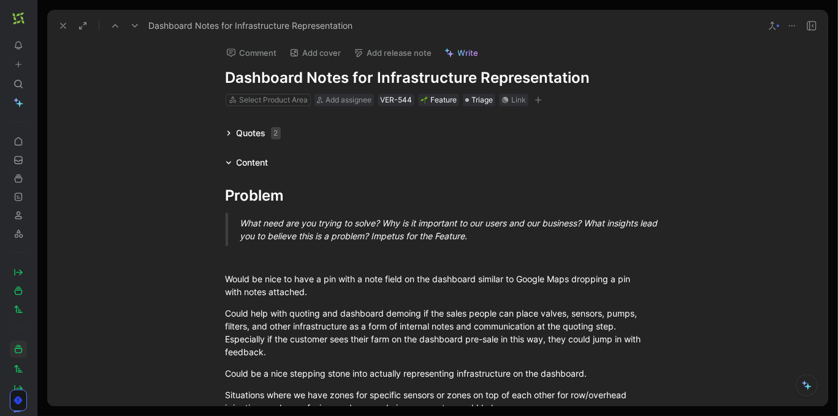
scroll to position [3, 0]
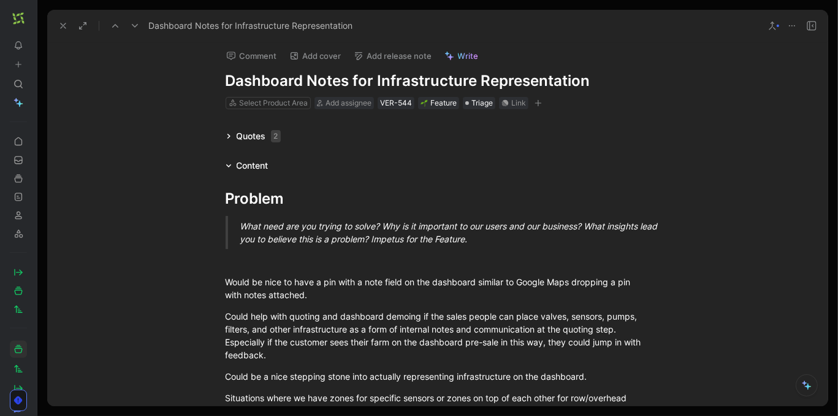
click at [587, 77] on h1 "Dashboard Notes for Infrastructure Representation" at bounding box center [438, 81] width 424 height 20
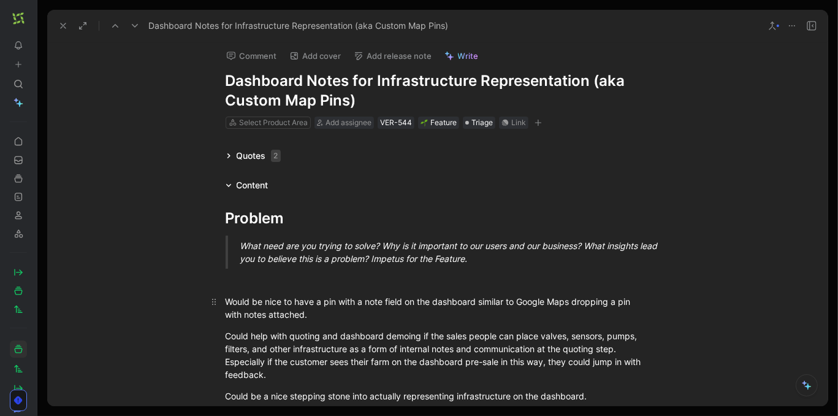
click at [470, 302] on div "Would be nice to have a pin with a note field on the dashboard similar to Googl…" at bounding box center [438, 308] width 424 height 26
drag, startPoint x: 63, startPoint y: 24, endPoint x: 82, endPoint y: 60, distance: 40.9
click at [82, 60] on div "Dashboard Notes for Infrastructure Representation (aka Custom Map Pins) Comment…" at bounding box center [437, 208] width 780 height 396
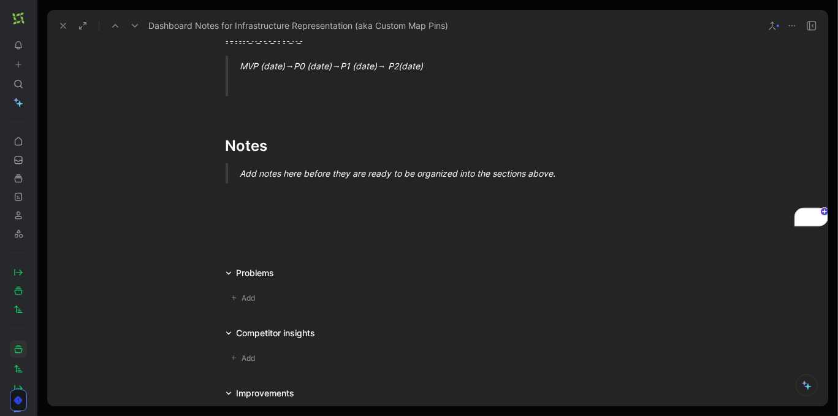
scroll to position [869, 0]
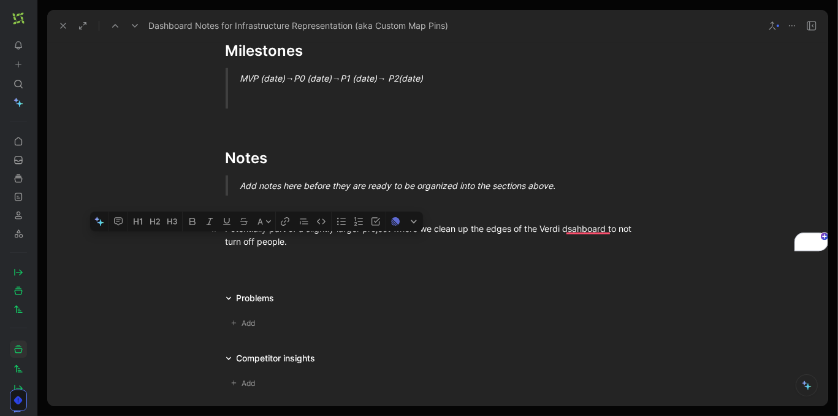
drag, startPoint x: 294, startPoint y: 246, endPoint x: 224, endPoint y: 243, distance: 70.6
click at [224, 243] on p "Potentially part of a slightly larger project where we clean up the edges of th…" at bounding box center [437, 234] width 471 height 33
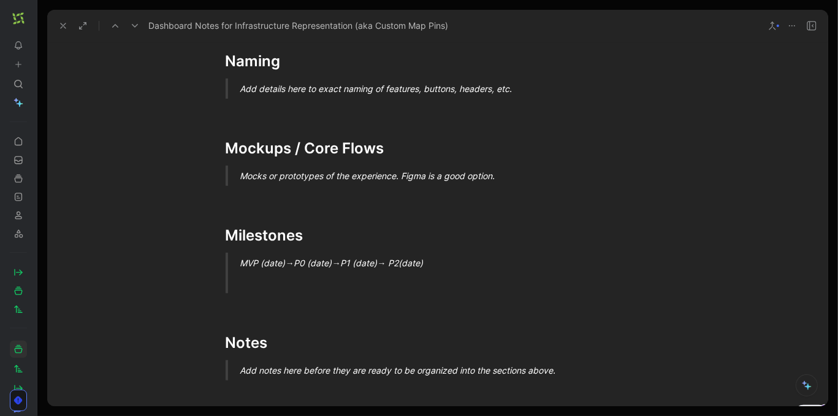
scroll to position [841, 0]
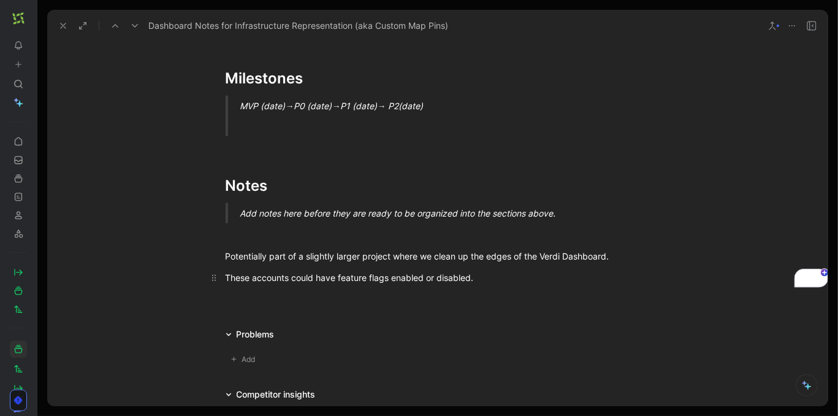
click at [470, 278] on div "These accounts could have feature flags enabled or disabled." at bounding box center [438, 277] width 424 height 13
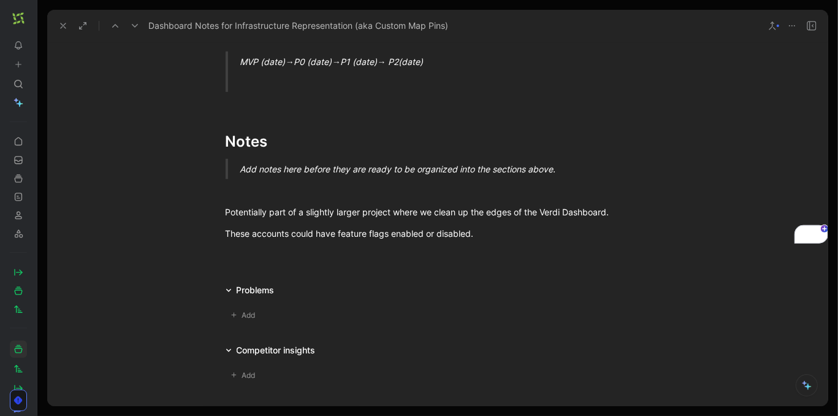
scroll to position [885, 0]
click at [501, 235] on div "These accounts could have feature flags enabled or disabled." at bounding box center [438, 233] width 424 height 13
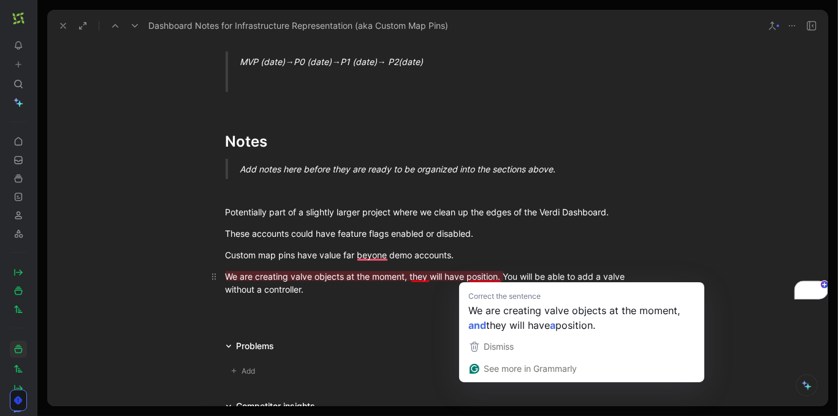
click at [501, 277] on div "We are creating valve objects at the moment, they will have position. You will …" at bounding box center [438, 283] width 424 height 26
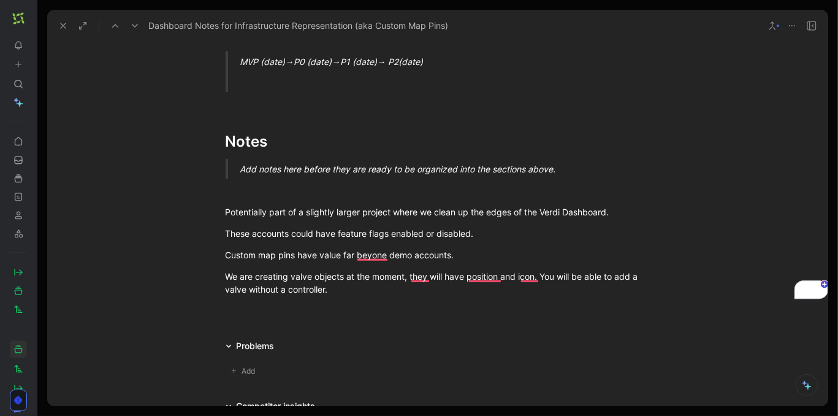
click at [62, 23] on icon at bounding box center [63, 26] width 10 height 10
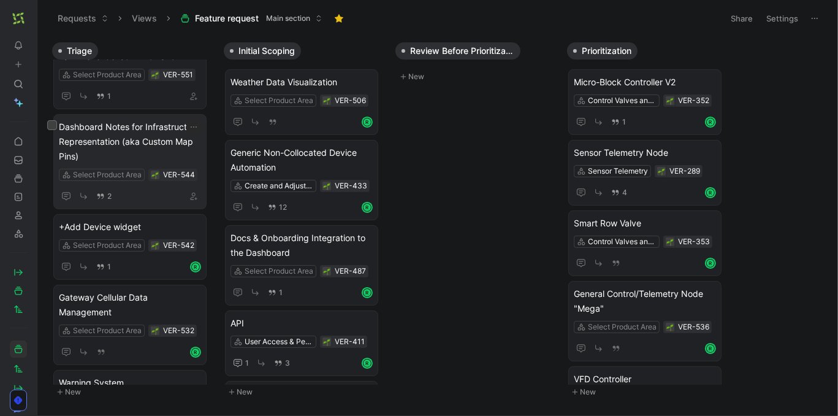
scroll to position [30, 0]
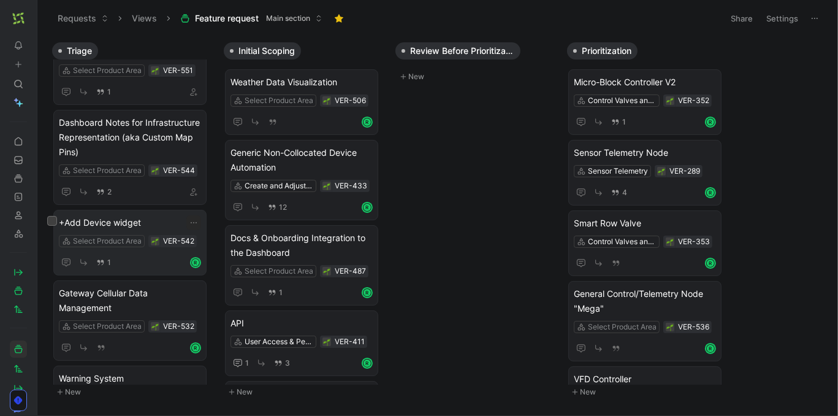
click at [150, 219] on span "+Add Device widget" at bounding box center [130, 222] width 142 height 15
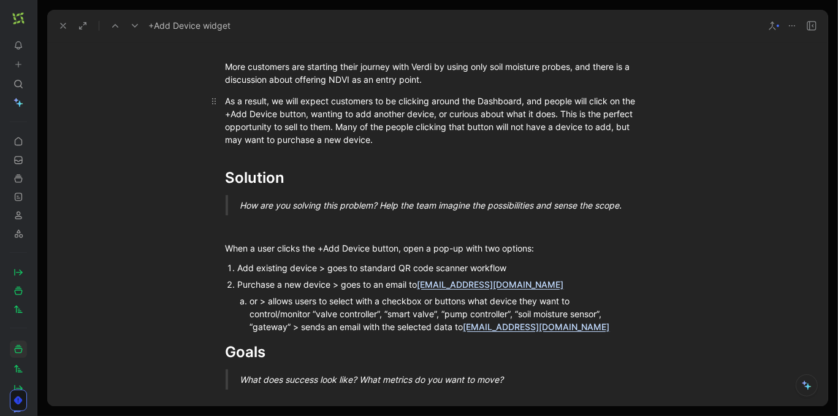
scroll to position [221, 0]
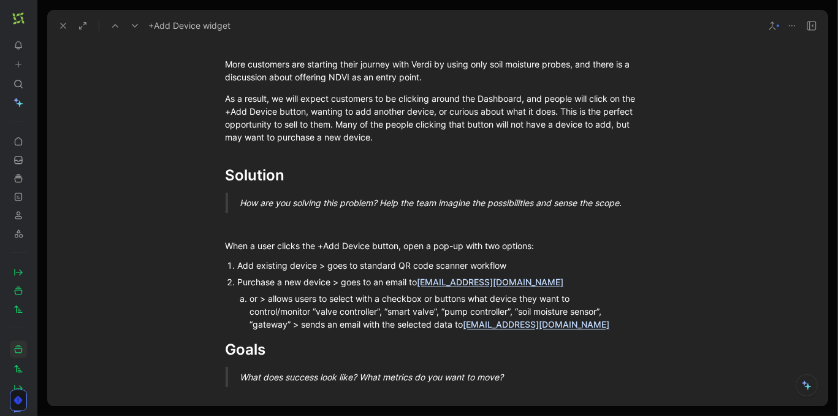
drag, startPoint x: 354, startPoint y: 286, endPoint x: 383, endPoint y: 286, distance: 28.8
click at [383, 286] on div "Purchase a new device > goes to an email to [EMAIL_ADDRESS][DOMAIN_NAME]" at bounding box center [444, 281] width 412 height 13
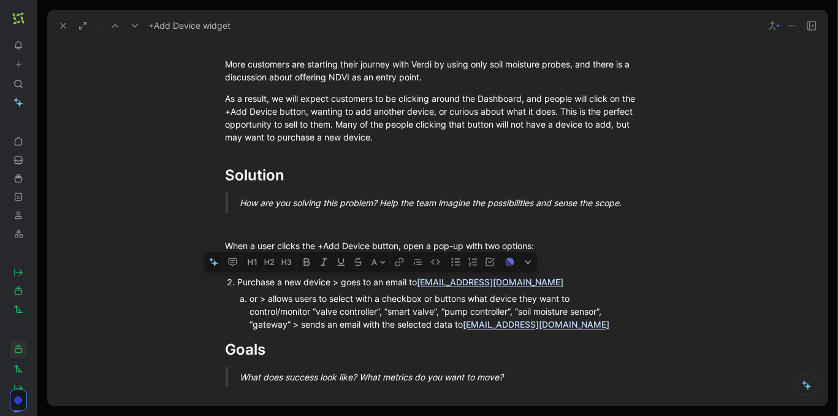
click at [383, 286] on div "Purchase a new device > goes to an email to [EMAIL_ADDRESS][DOMAIN_NAME]" at bounding box center [444, 281] width 412 height 13
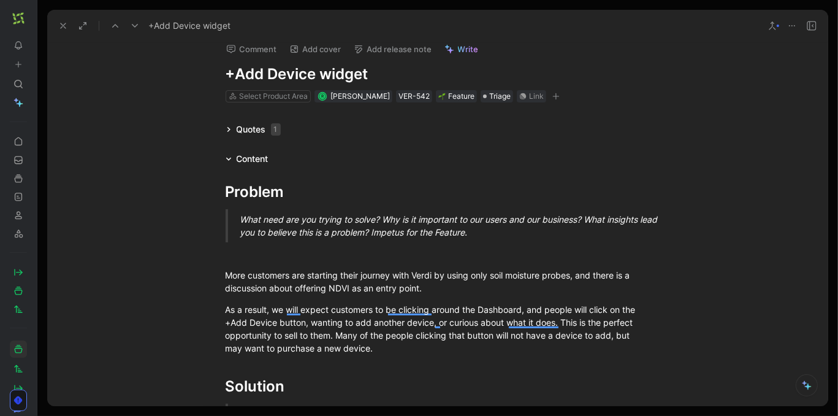
scroll to position [2, 0]
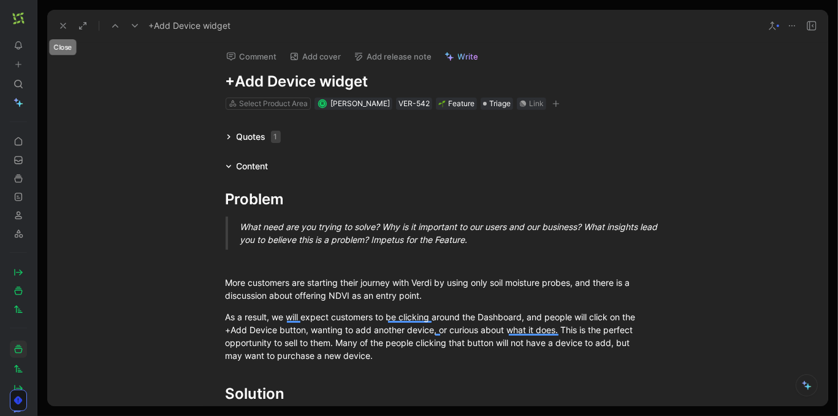
click at [61, 26] on icon at bounding box center [63, 26] width 10 height 10
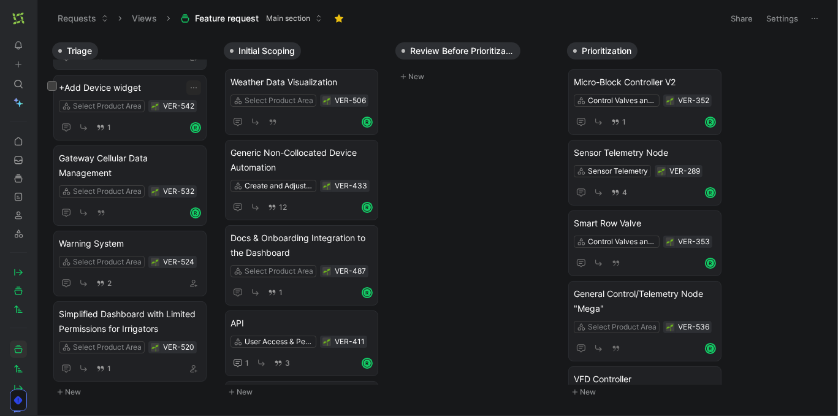
scroll to position [169, 0]
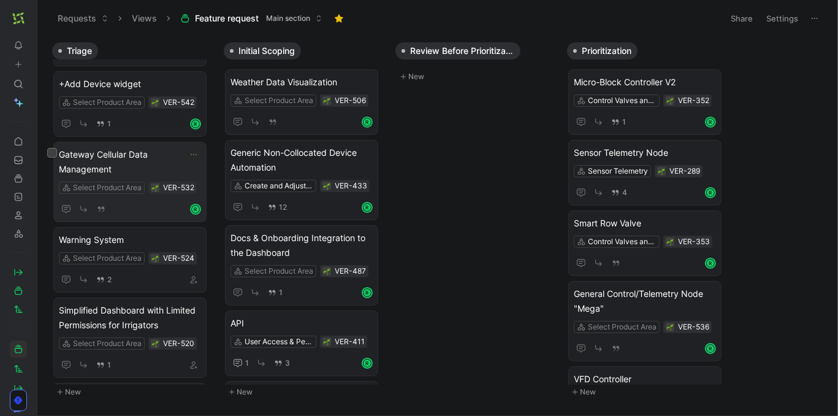
click at [154, 160] on span "Gateway Cellular Data Management" at bounding box center [130, 161] width 142 height 29
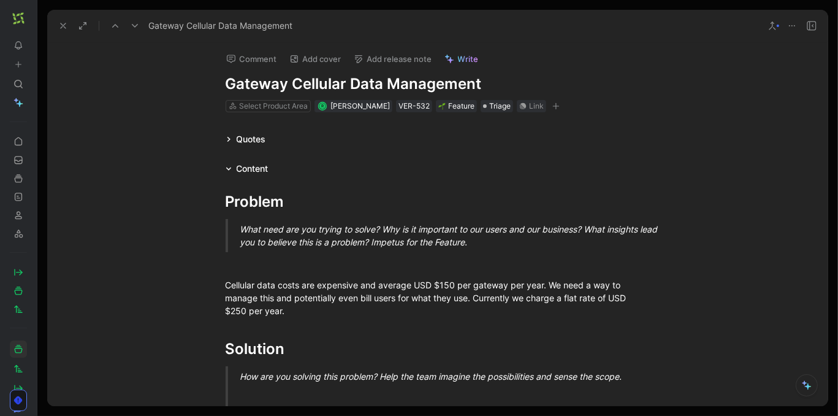
click at [63, 25] on use at bounding box center [63, 25] width 5 height 5
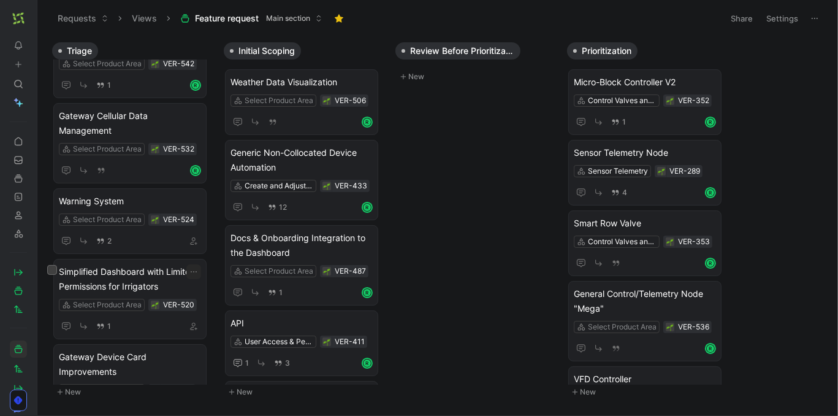
scroll to position [209, 0]
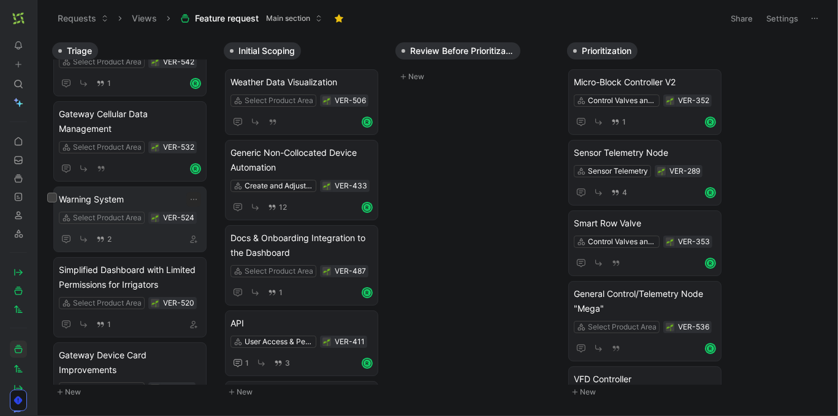
click at [141, 192] on span "Warning System" at bounding box center [130, 199] width 142 height 15
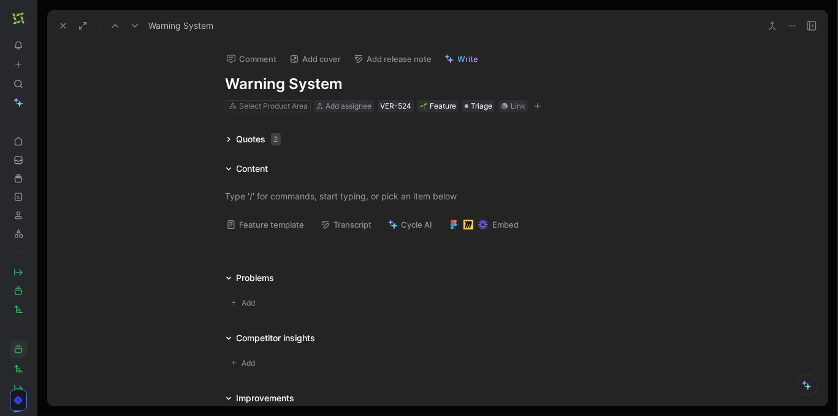
click at [67, 30] on button at bounding box center [63, 25] width 17 height 17
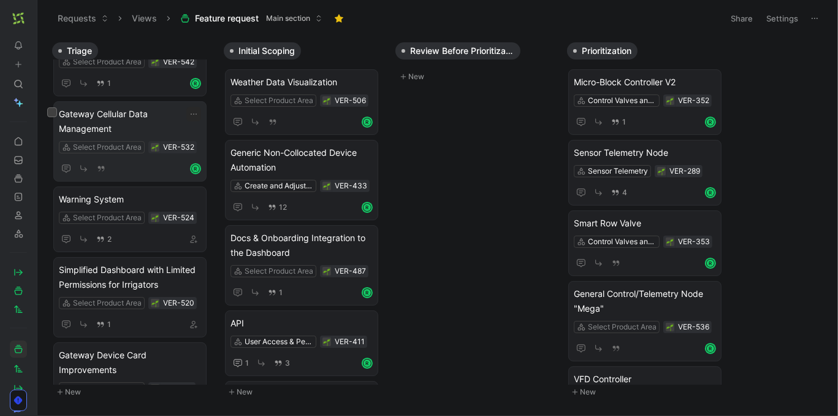
click at [143, 111] on span "Gateway Cellular Data Management" at bounding box center [130, 121] width 142 height 29
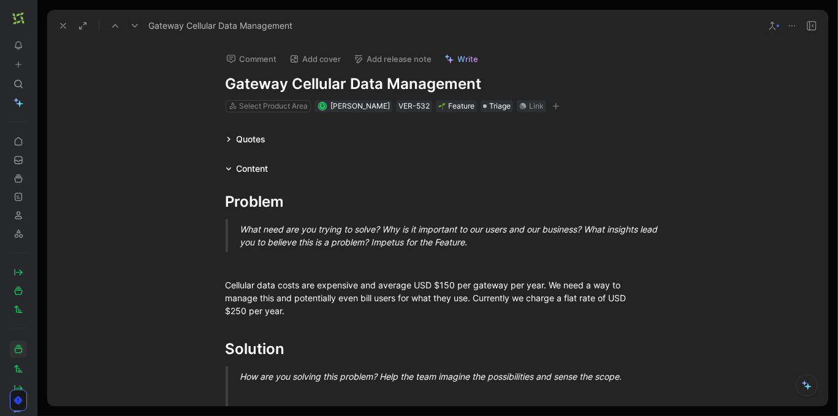
click at [63, 31] on button at bounding box center [63, 25] width 17 height 17
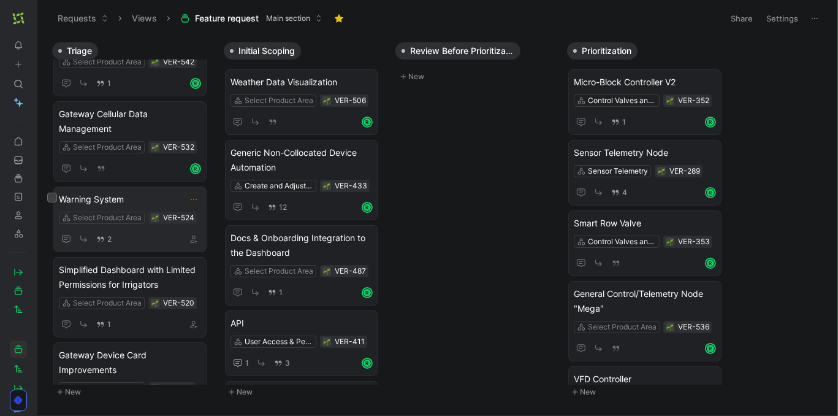
click at [103, 192] on span "Warning System" at bounding box center [130, 199] width 142 height 15
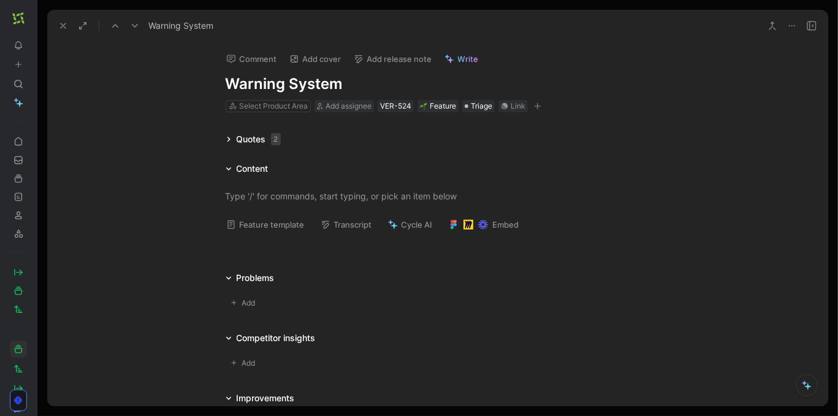
click at [228, 136] on icon at bounding box center [229, 139] width 6 height 6
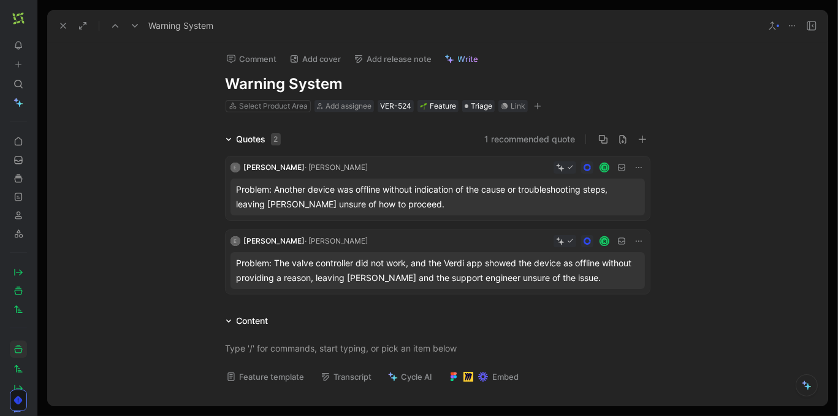
click at [227, 136] on icon at bounding box center [229, 139] width 6 height 6
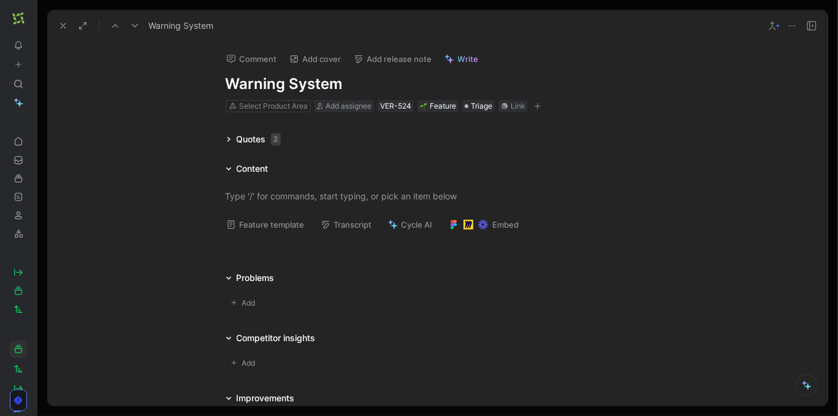
click at [63, 26] on icon at bounding box center [63, 26] width 10 height 10
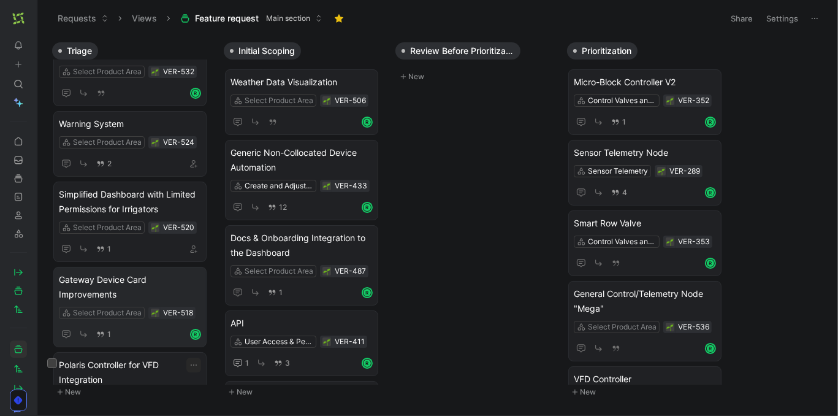
scroll to position [287, 0]
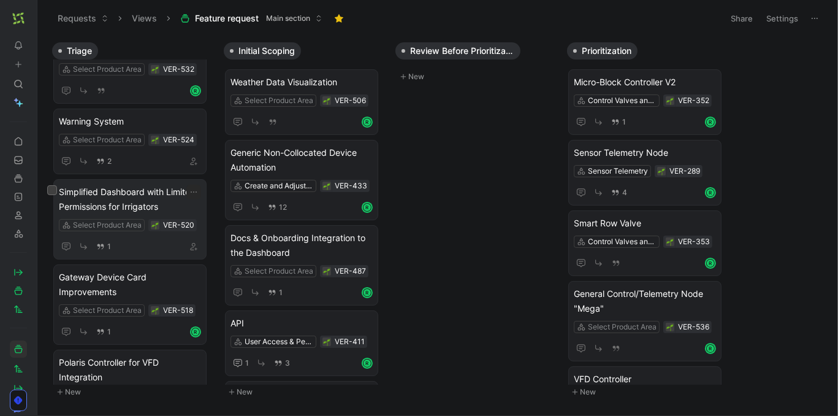
click at [166, 187] on span "Simplified Dashboard with Limited Permissions for Irrigators" at bounding box center [130, 199] width 142 height 29
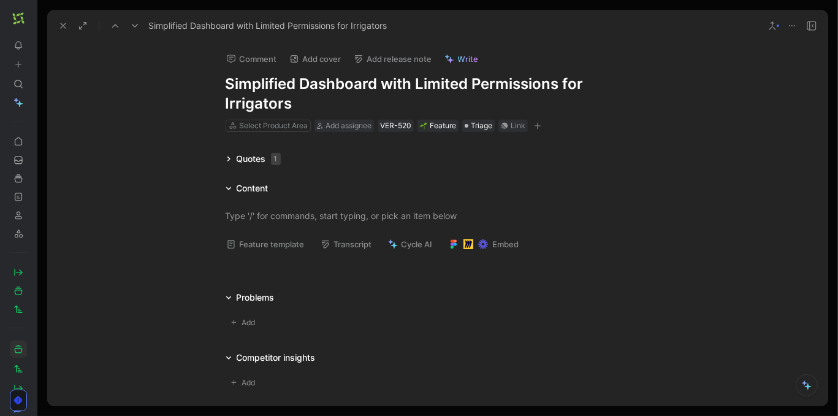
click at [229, 159] on icon at bounding box center [228, 158] width 3 height 5
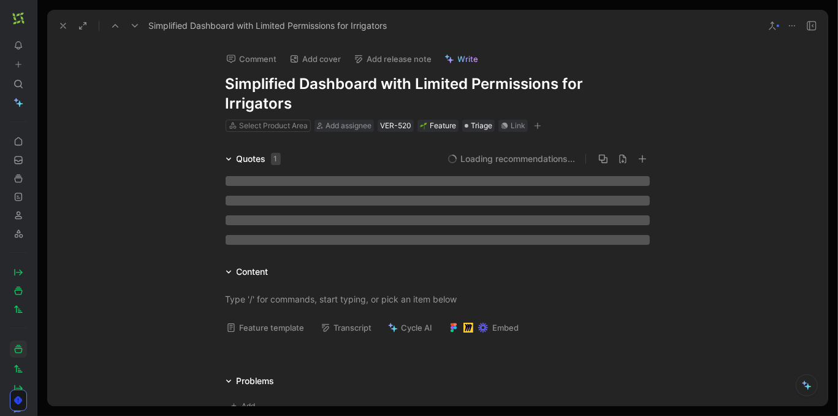
click at [229, 159] on icon at bounding box center [228, 158] width 5 height 3
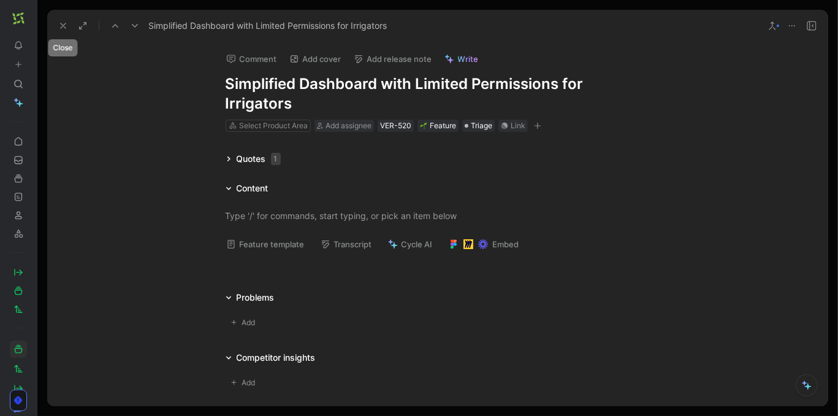
click at [58, 21] on icon at bounding box center [63, 26] width 10 height 10
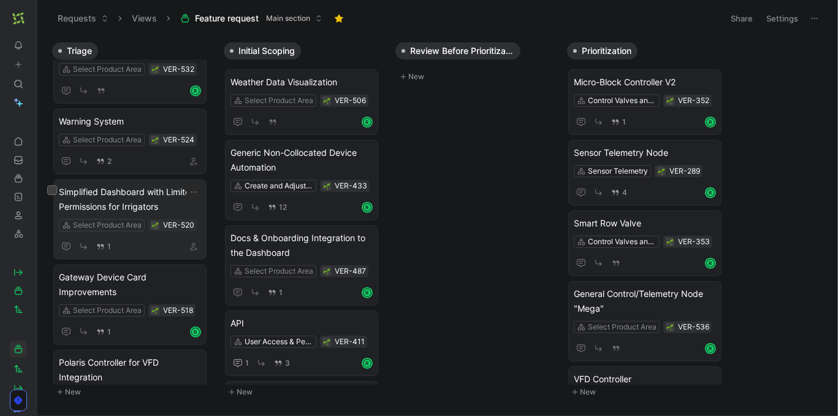
scroll to position [304, 0]
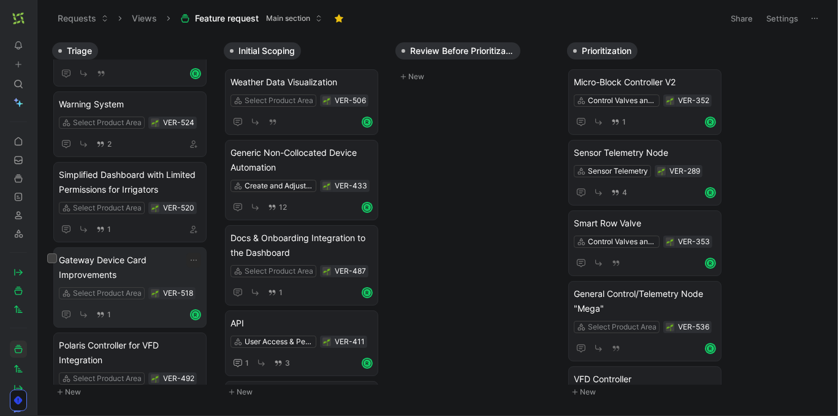
click at [139, 253] on span "Gateway Device Card Improvements" at bounding box center [130, 267] width 142 height 29
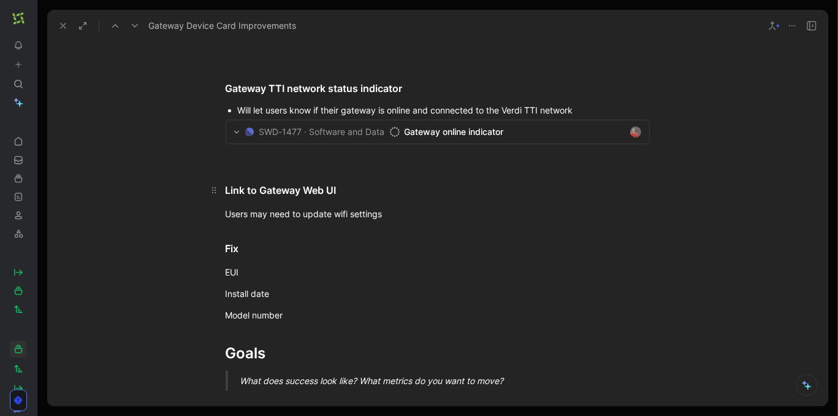
scroll to position [345, 0]
click at [247, 194] on div "Link to Gateway Web UI" at bounding box center [438, 188] width 424 height 15
click at [237, 184] on div "Link to Gateway Web UI" at bounding box center [438, 188] width 424 height 15
drag, startPoint x: 233, startPoint y: 188, endPoint x: 269, endPoint y: 190, distance: 36.2
click at [269, 189] on div "Link to Gateway Web UI" at bounding box center [438, 188] width 424 height 15
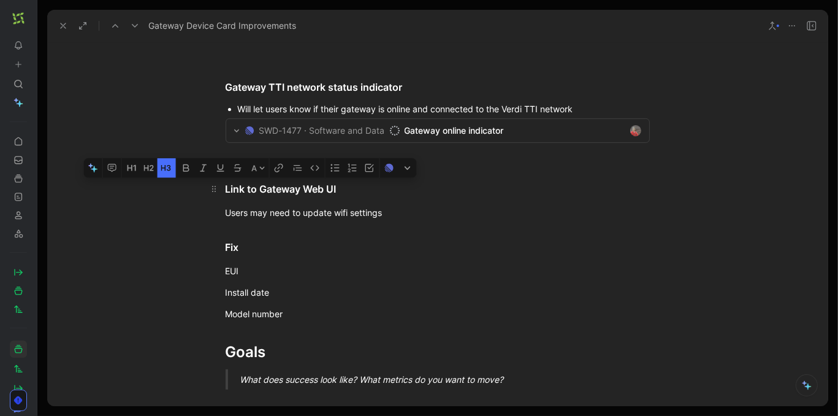
click at [269, 190] on div "Link to Gateway Web UI" at bounding box center [438, 188] width 424 height 15
drag, startPoint x: 226, startPoint y: 185, endPoint x: 288, endPoint y: 184, distance: 61.3
click at [288, 184] on div "Link to Gateway Web UI" at bounding box center [438, 188] width 424 height 15
click at [303, 189] on div "Link to Gateway Web UI" at bounding box center [438, 188] width 424 height 15
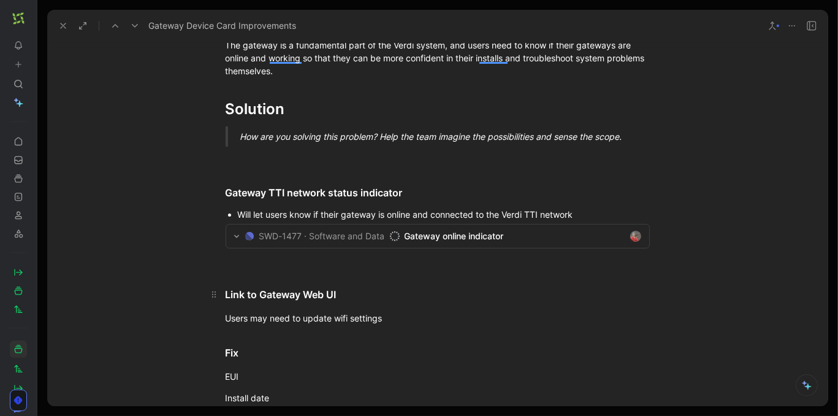
scroll to position [330, 0]
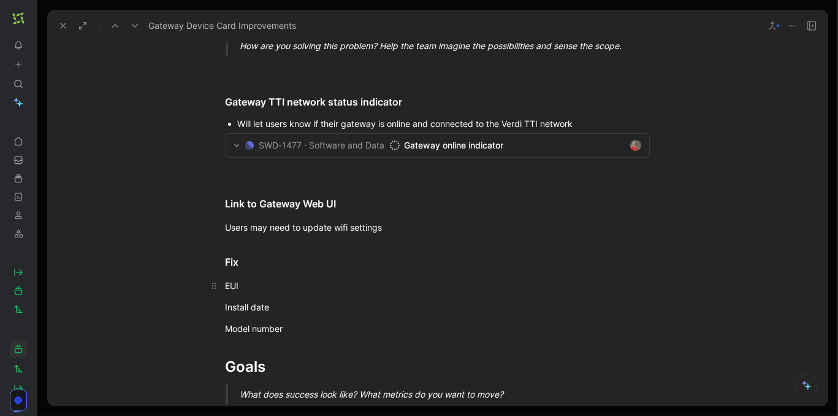
click at [246, 282] on div "EUI" at bounding box center [438, 285] width 424 height 13
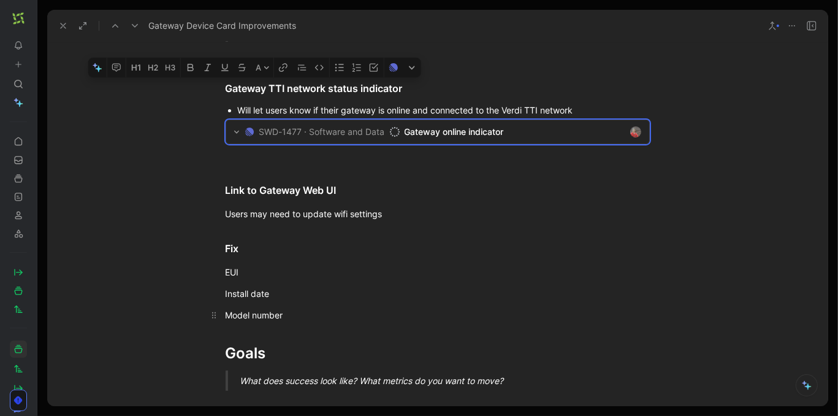
drag, startPoint x: 225, startPoint y: 85, endPoint x: 310, endPoint y: 315, distance: 245.6
click at [310, 315] on div "Problem What need are you trying to solve? Why is it important to our users and…" at bounding box center [437, 372] width 780 height 1080
click at [310, 315] on div "Model number" at bounding box center [438, 314] width 424 height 13
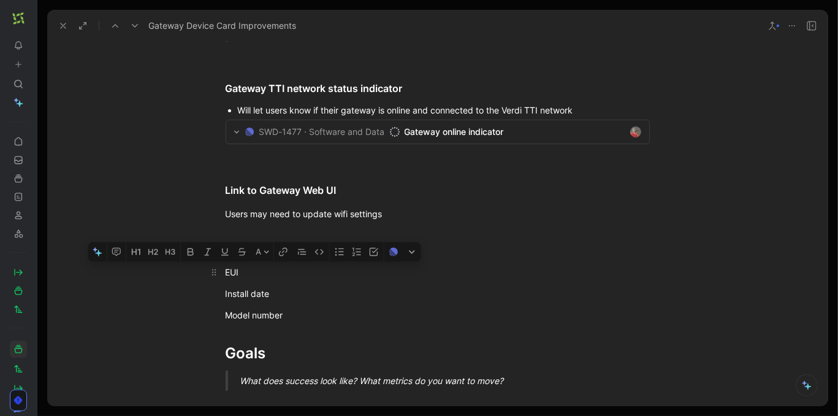
drag, startPoint x: 310, startPoint y: 315, endPoint x: 226, endPoint y: 267, distance: 96.3
click at [226, 267] on div "Problem What need are you trying to solve? Why is it important to our users and…" at bounding box center [437, 372] width 780 height 1080
click at [342, 253] on icon "button" at bounding box center [340, 251] width 10 height 10
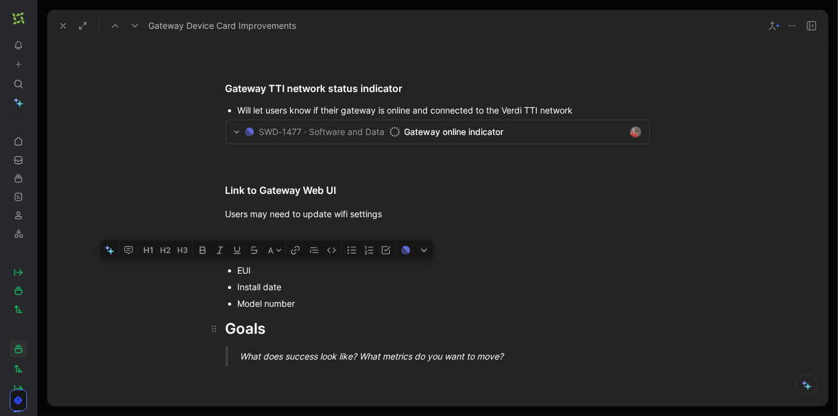
click at [338, 313] on h1 "Goals" at bounding box center [437, 329] width 471 height 32
click at [609, 107] on div "Will let users know if their gateway is online and connected to the Verdi TTI n…" at bounding box center [444, 110] width 412 height 13
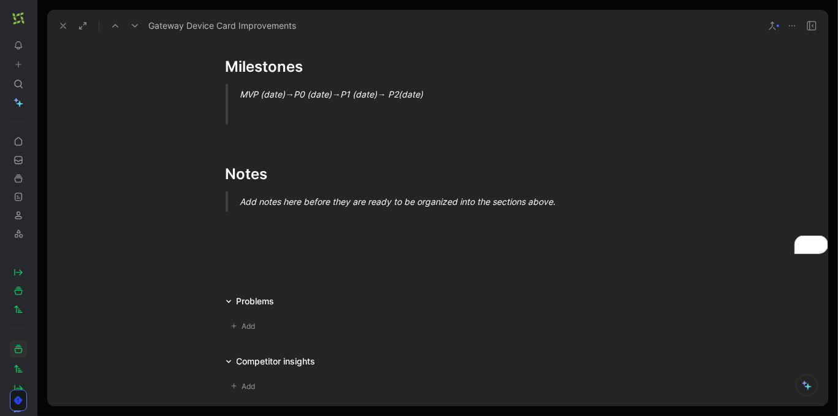
scroll to position [992, 0]
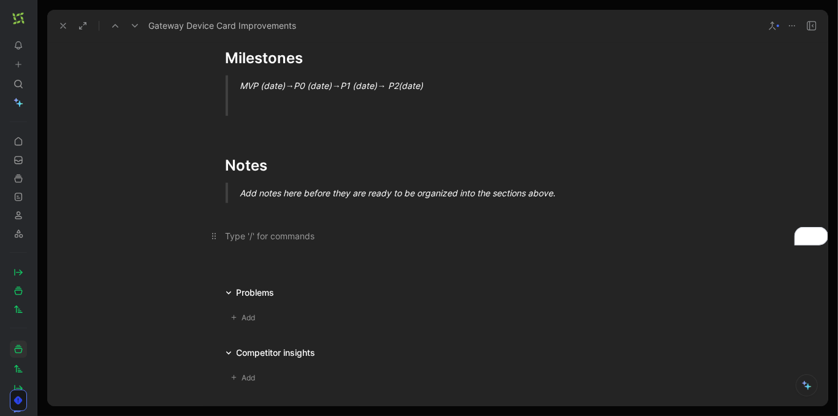
click at [297, 232] on div "To enrich screen reader interactions, please activate Accessibility in Grammarl…" at bounding box center [438, 235] width 424 height 13
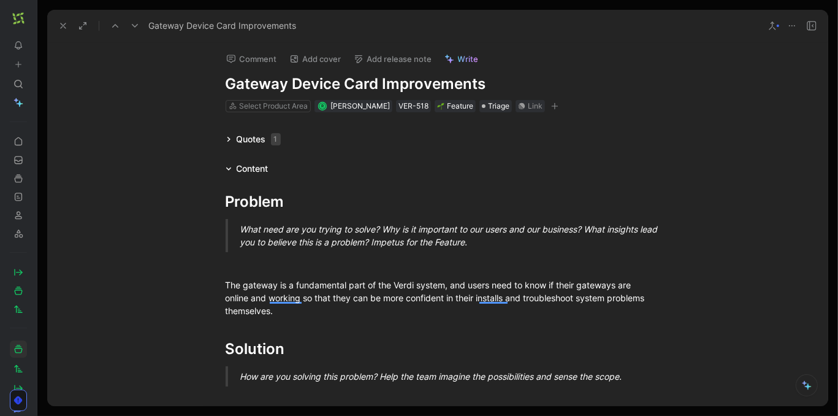
scroll to position [992, 0]
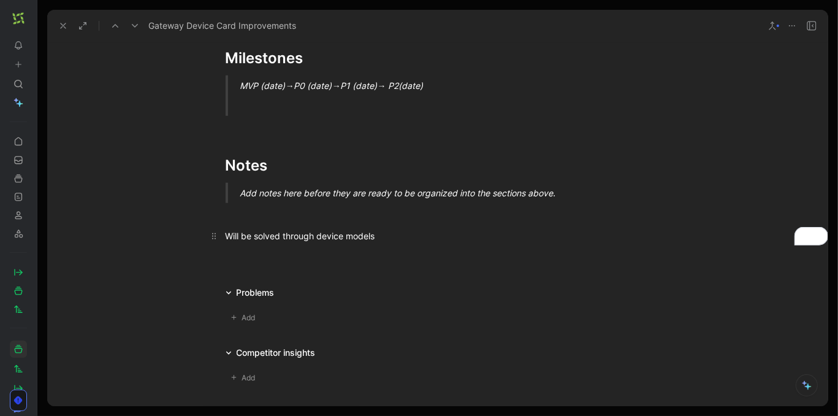
click at [234, 236] on div "Will be solved through device models" at bounding box center [438, 235] width 424 height 13
click at [274, 238] on div "Will be solved through device models" at bounding box center [438, 235] width 424 height 13
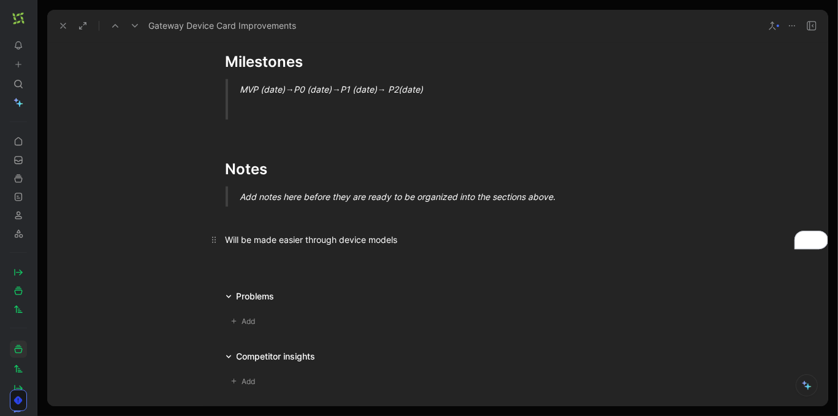
scroll to position [1003, 0]
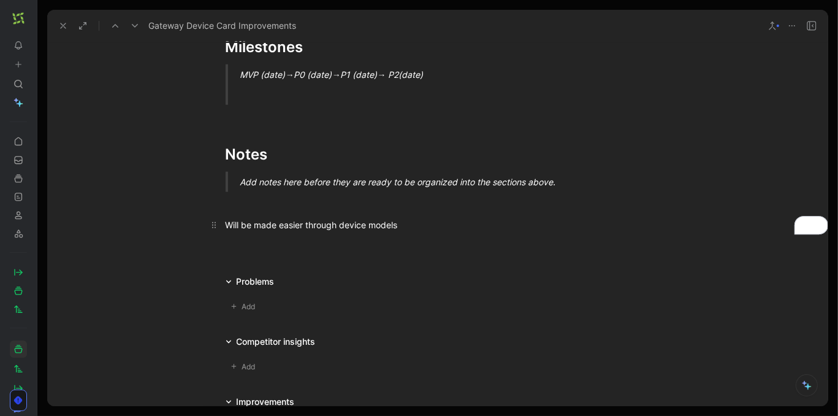
click at [341, 223] on div "Will be made easier through device models" at bounding box center [438, 224] width 424 height 13
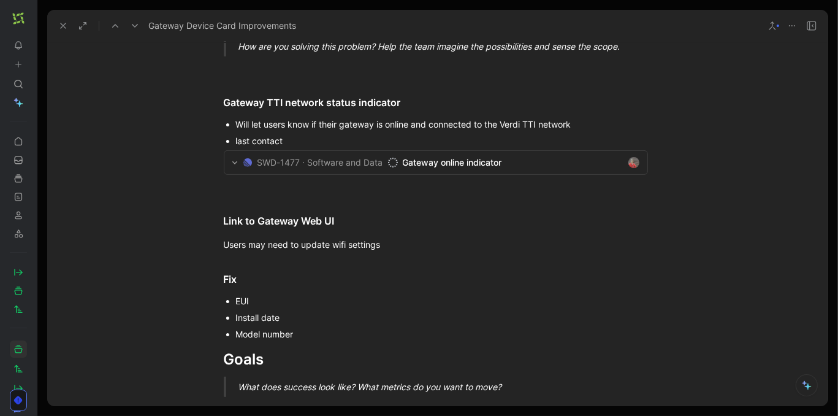
scroll to position [331, 2]
click at [62, 21] on icon at bounding box center [63, 26] width 10 height 10
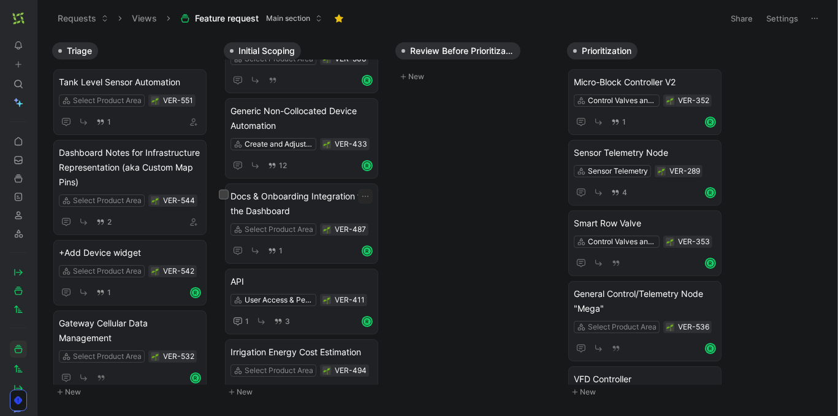
scroll to position [34, 0]
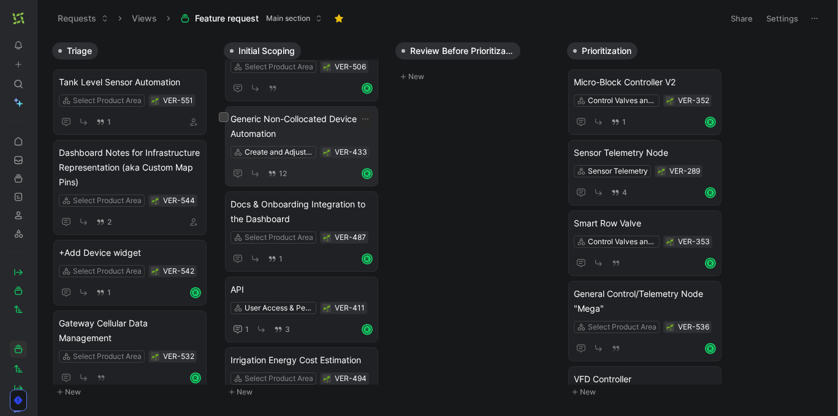
click at [304, 124] on span "Generic Non-Collocated Device Automation" at bounding box center [302, 126] width 142 height 29
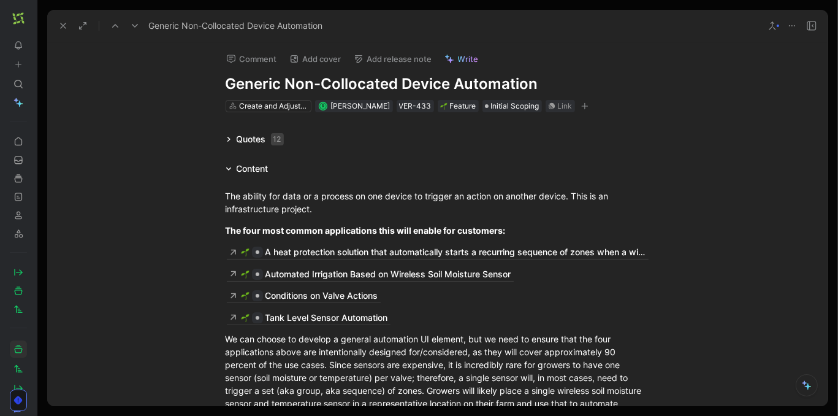
click at [229, 133] on div "Quotes 12" at bounding box center [255, 139] width 68 height 15
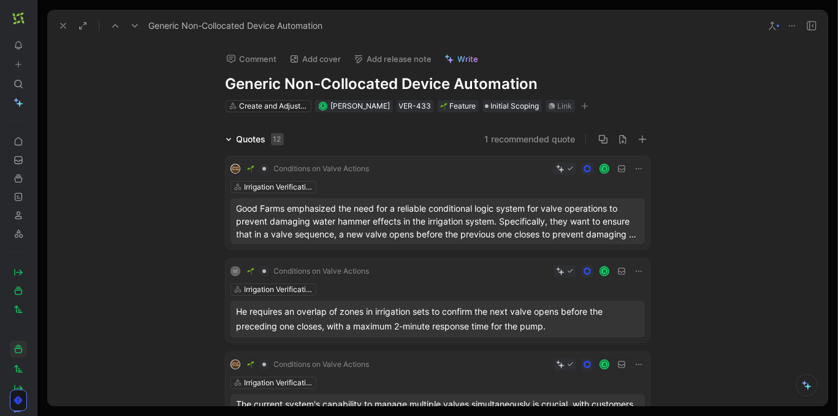
scroll to position [8, 0]
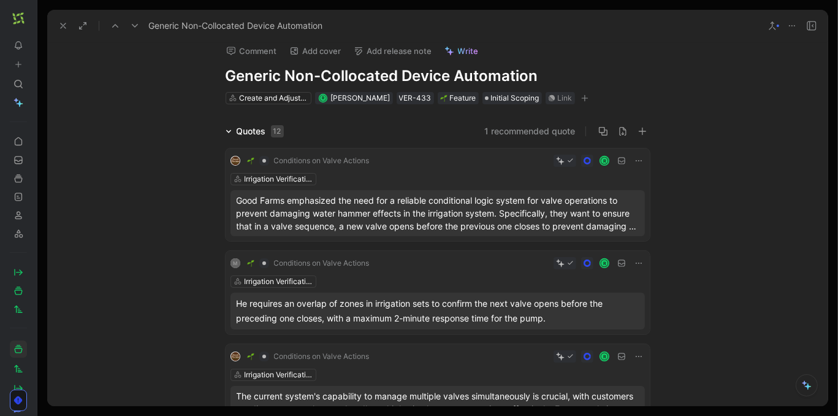
click at [225, 130] on div "Quotes 12" at bounding box center [255, 131] width 68 height 15
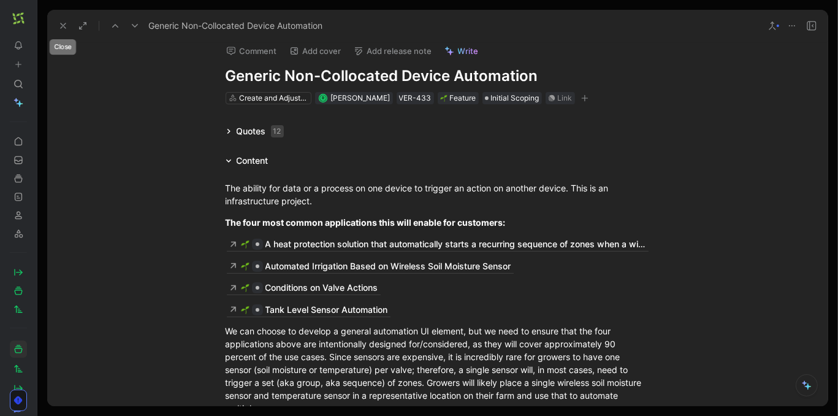
click at [64, 26] on icon at bounding box center [63, 26] width 10 height 10
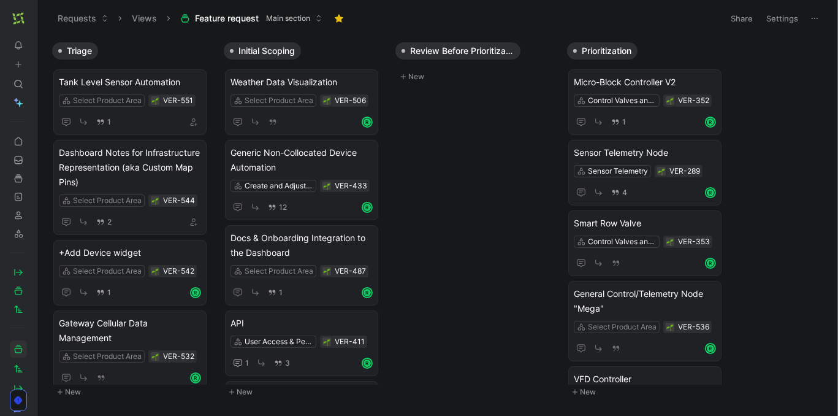
click at [34, 17] on button at bounding box center [40, 18] width 17 height 17
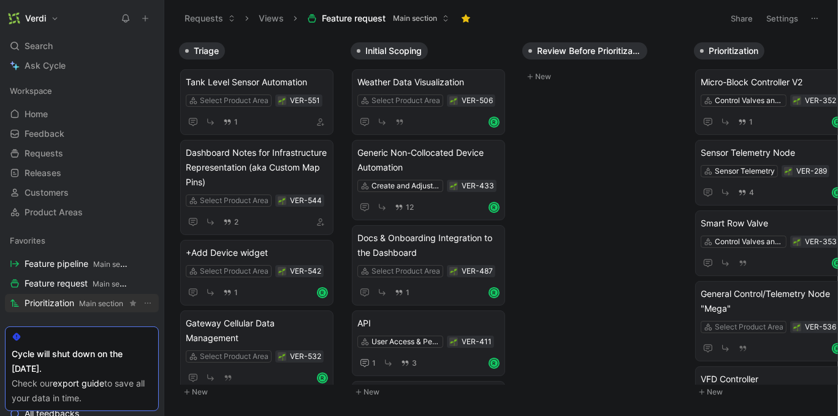
click at [71, 300] on span "Prioritization Main section" at bounding box center [74, 303] width 99 height 13
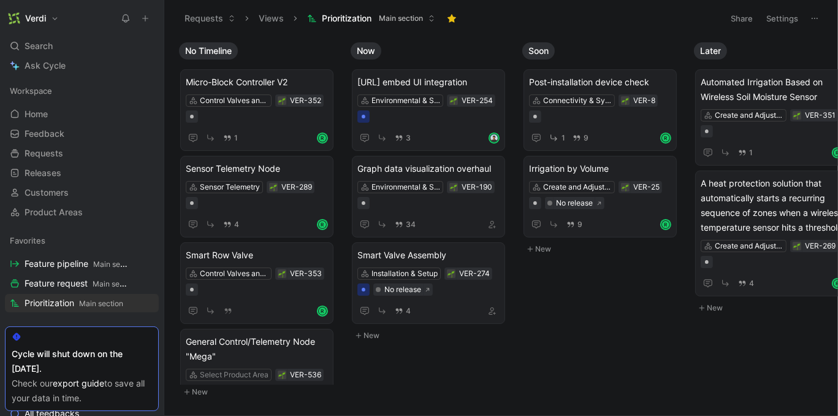
click at [162, 17] on icon at bounding box center [163, 18] width 10 height 10
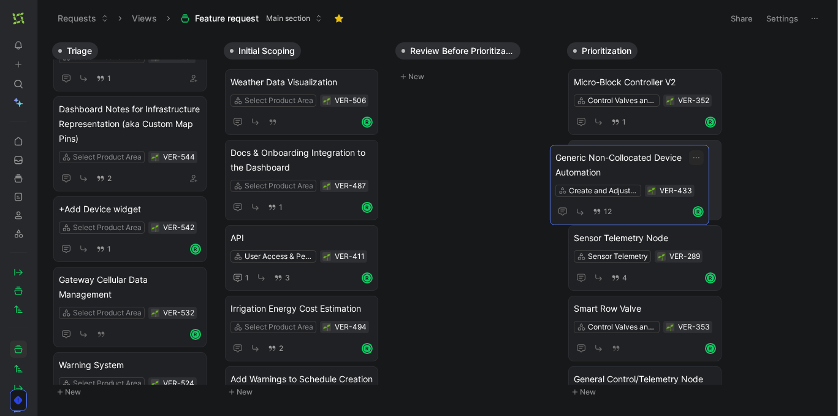
drag, startPoint x: 276, startPoint y: 158, endPoint x: 601, endPoint y: 162, distance: 325.0
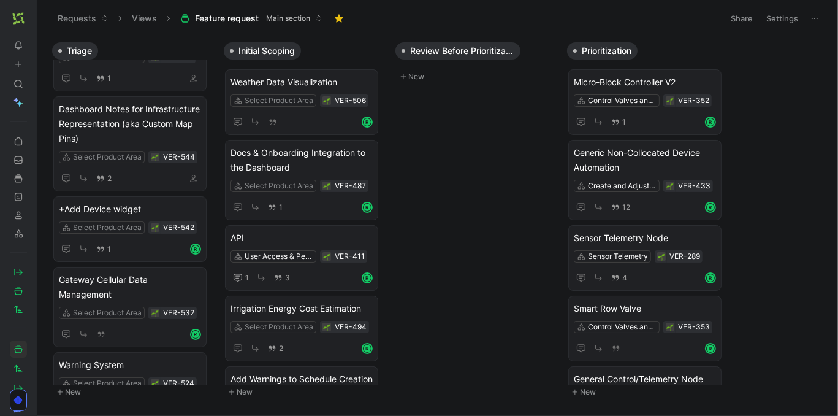
click at [40, 24] on button at bounding box center [40, 18] width 17 height 17
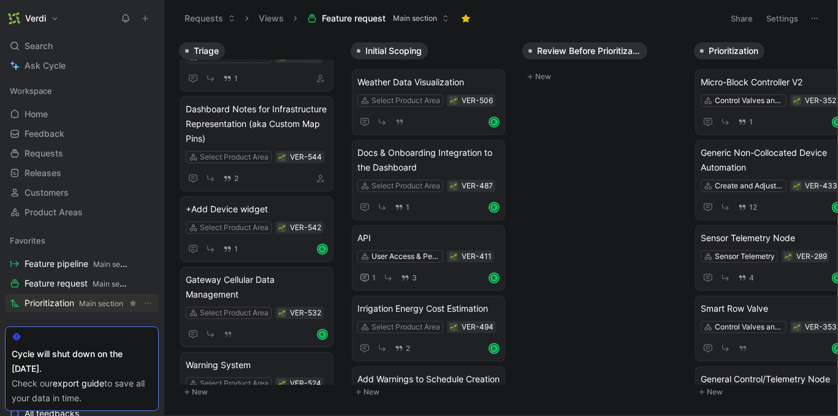
click at [65, 302] on span "Prioritization Main section" at bounding box center [74, 303] width 99 height 13
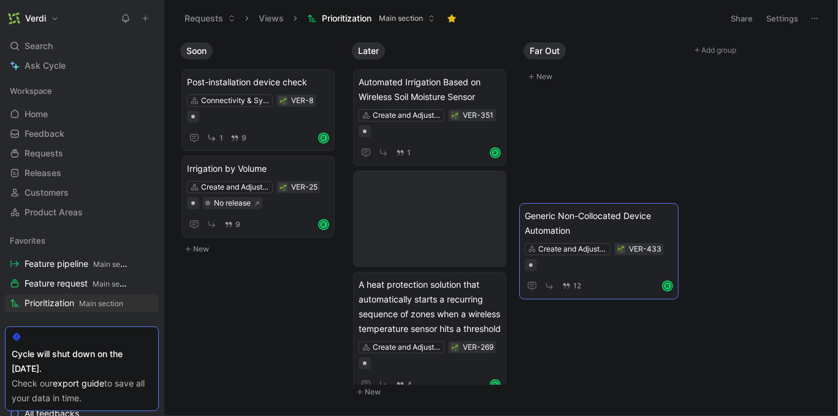
scroll to position [0, 369]
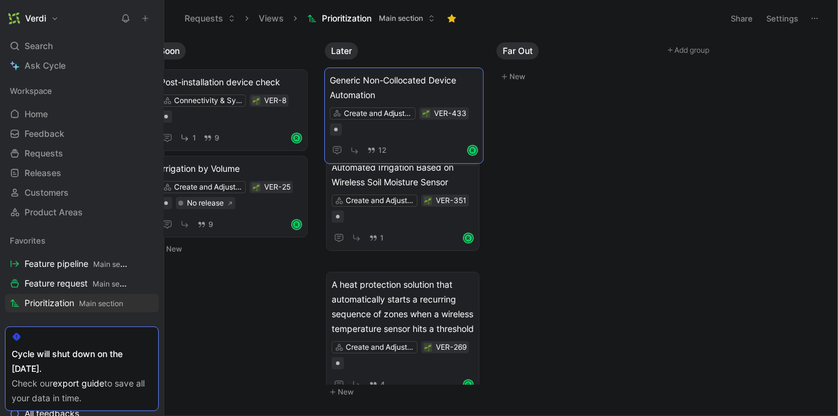
drag, startPoint x: 238, startPoint y: 168, endPoint x: 381, endPoint y: 80, distance: 168.1
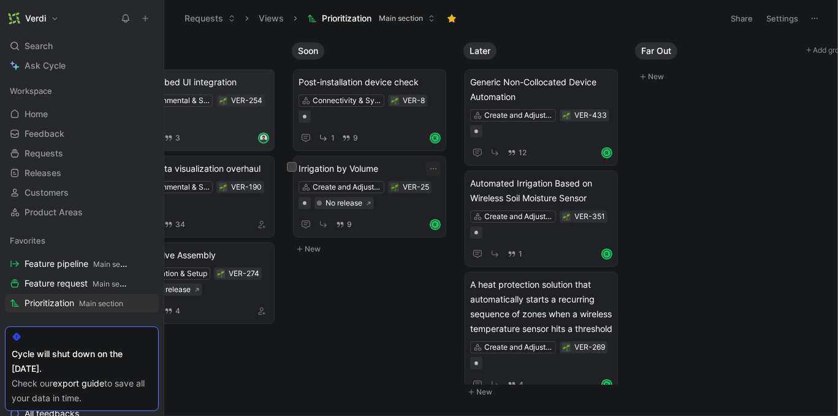
scroll to position [0, 219]
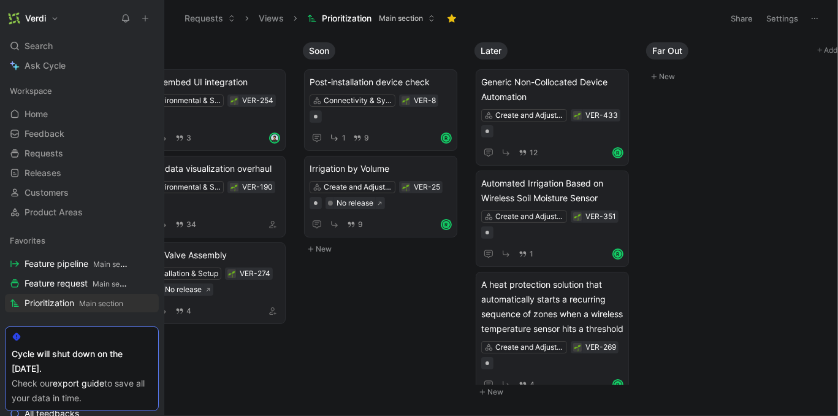
click at [163, 15] on use at bounding box center [162, 18] width 7 height 7
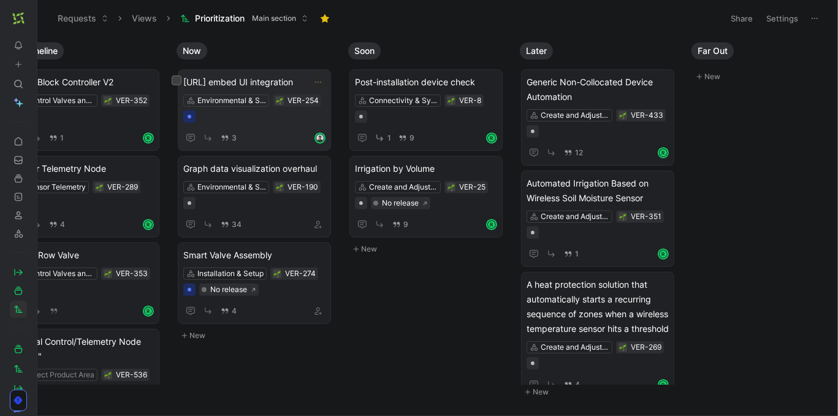
scroll to position [0, 43]
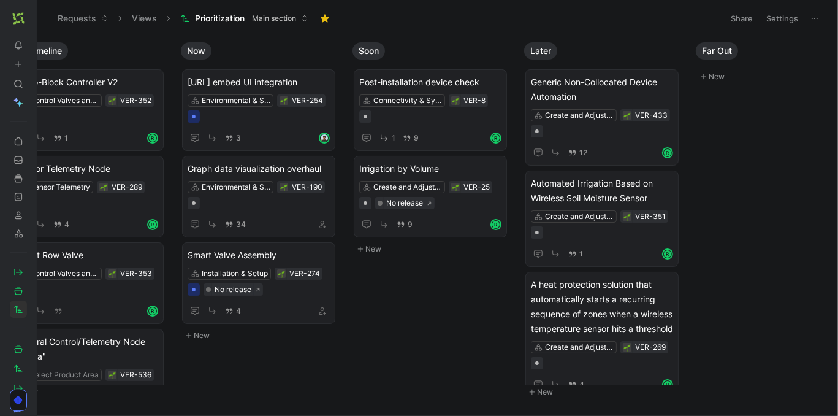
click at [35, 18] on button at bounding box center [40, 18] width 17 height 17
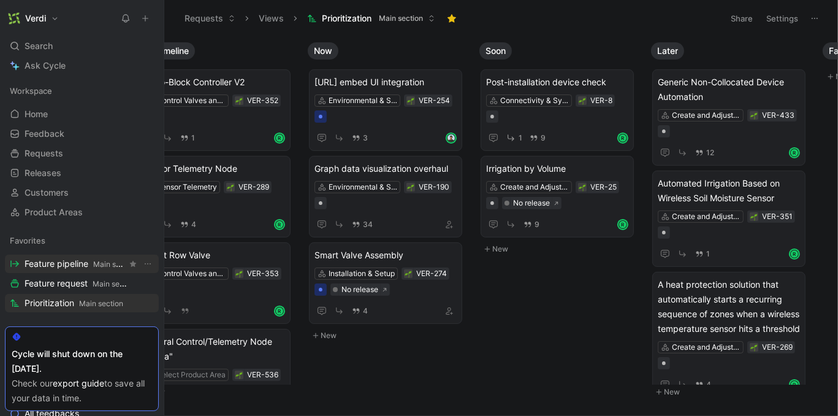
click at [74, 269] on span "Feature pipeline Main section" at bounding box center [76, 263] width 102 height 13
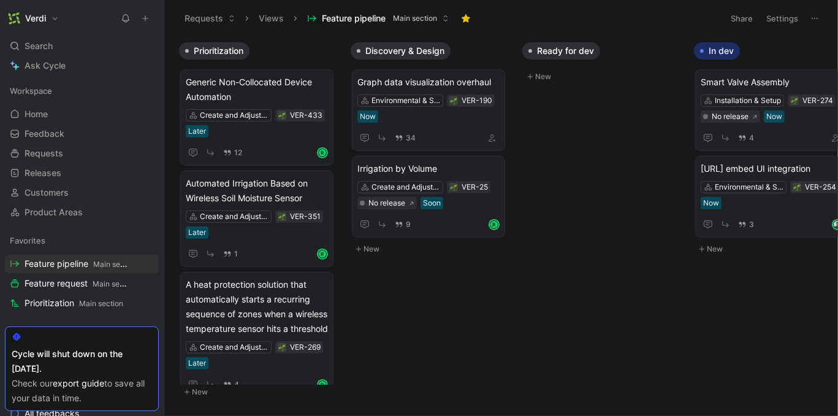
click at [161, 18] on icon at bounding box center [163, 18] width 10 height 10
